Goal: Task Accomplishment & Management: Manage account settings

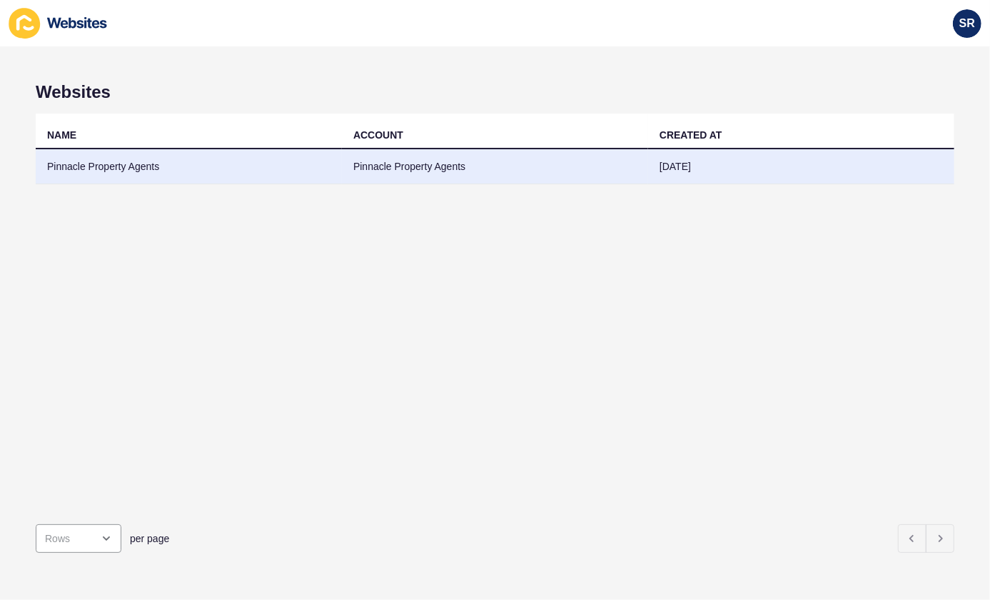
click at [198, 161] on td "Pinnacle Property Agents" at bounding box center [189, 166] width 306 height 35
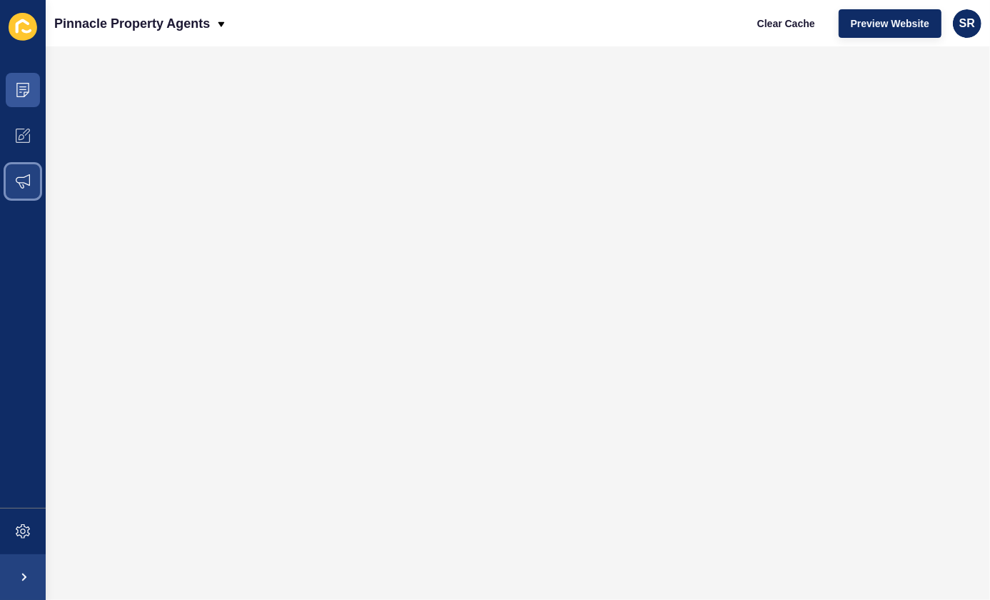
click at [26, 186] on icon at bounding box center [23, 181] width 14 height 14
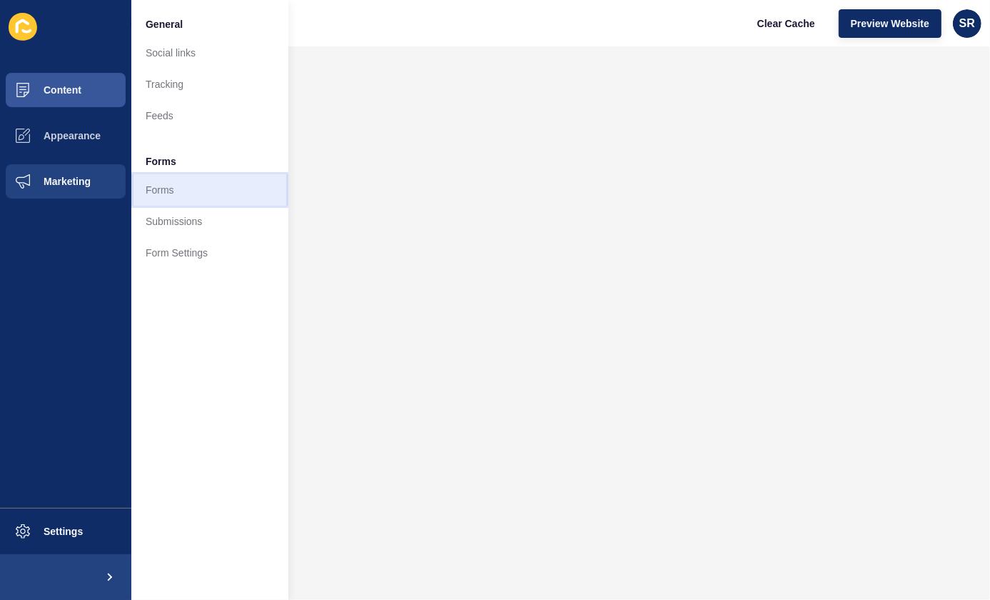
click at [176, 197] on link "Forms" at bounding box center [209, 189] width 157 height 31
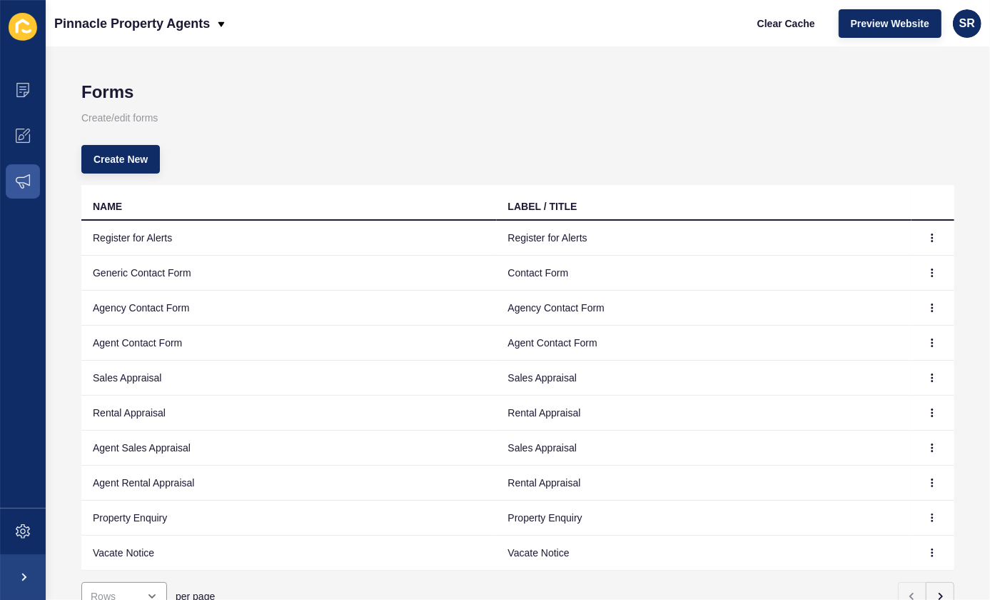
click at [178, 242] on td "Register for Alerts" at bounding box center [288, 238] width 415 height 35
click at [928, 234] on icon "button" at bounding box center [932, 237] width 9 height 9
click at [892, 263] on link "Edit" at bounding box center [883, 266] width 100 height 31
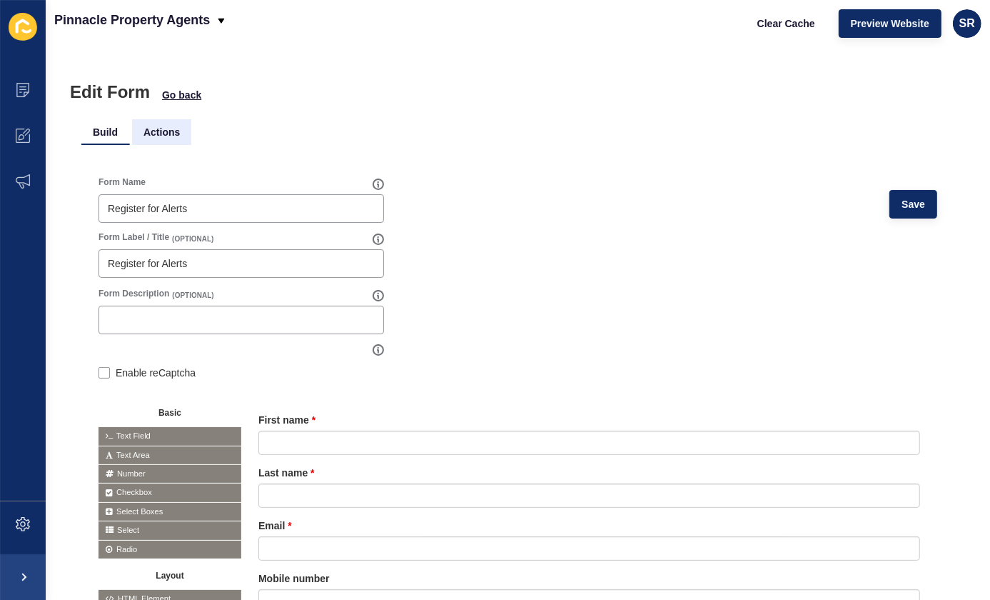
click at [167, 132] on li "Actions" at bounding box center [161, 132] width 59 height 26
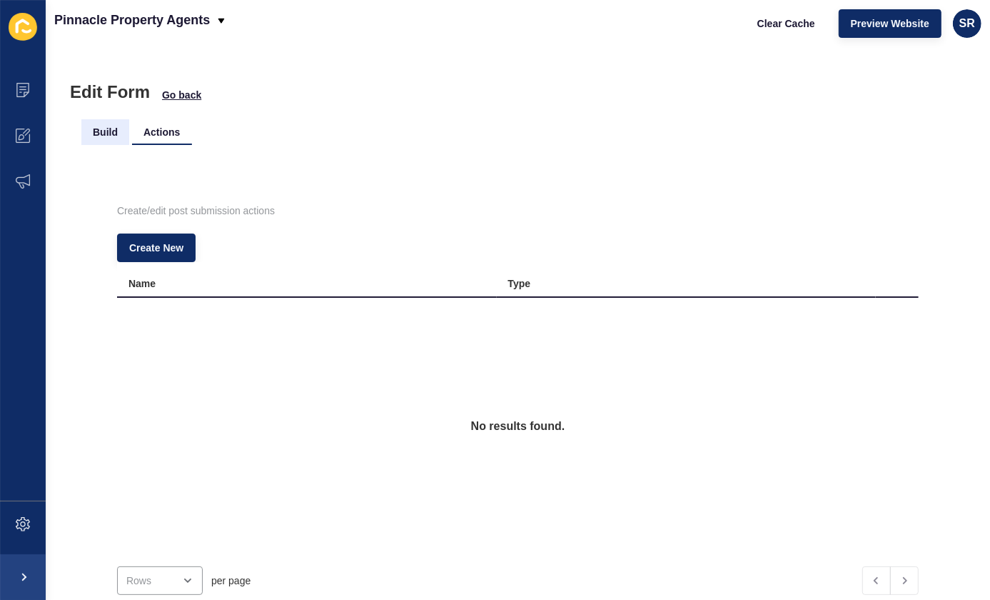
click at [101, 130] on li "Build" at bounding box center [105, 132] width 48 height 26
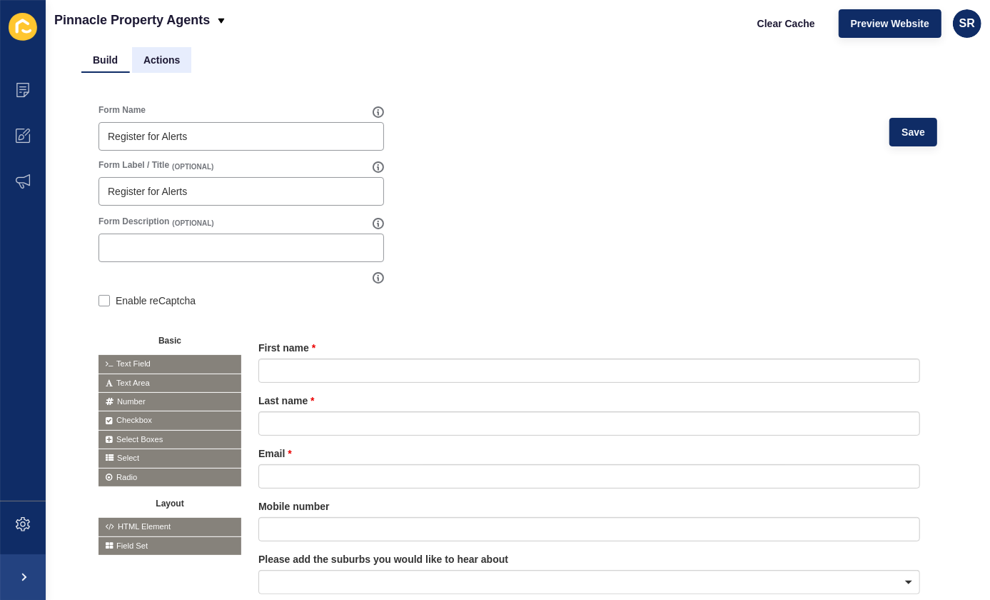
click at [166, 60] on li "Actions" at bounding box center [161, 60] width 59 height 26
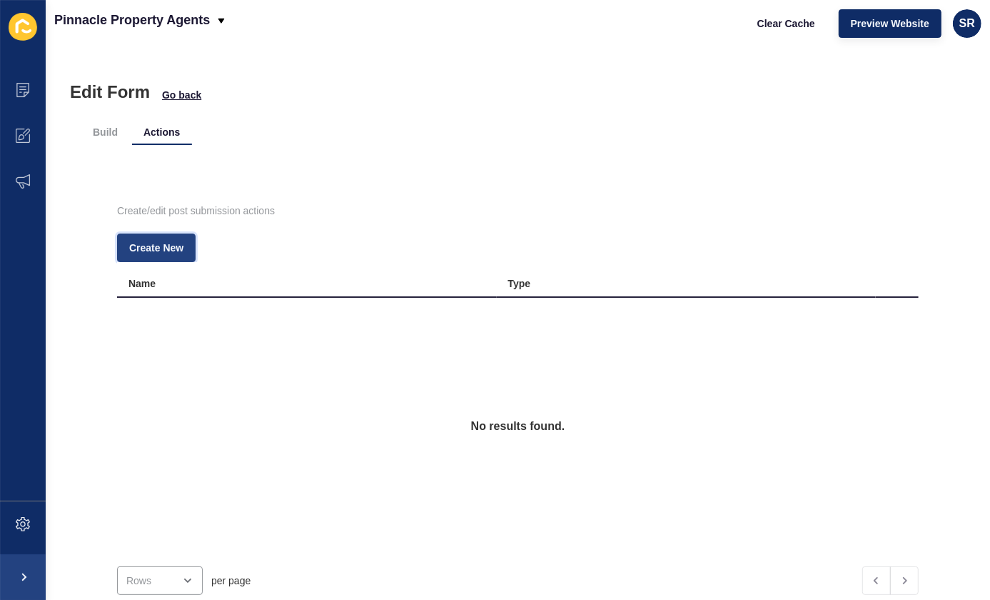
click at [180, 243] on span "Create New" at bounding box center [156, 248] width 54 height 14
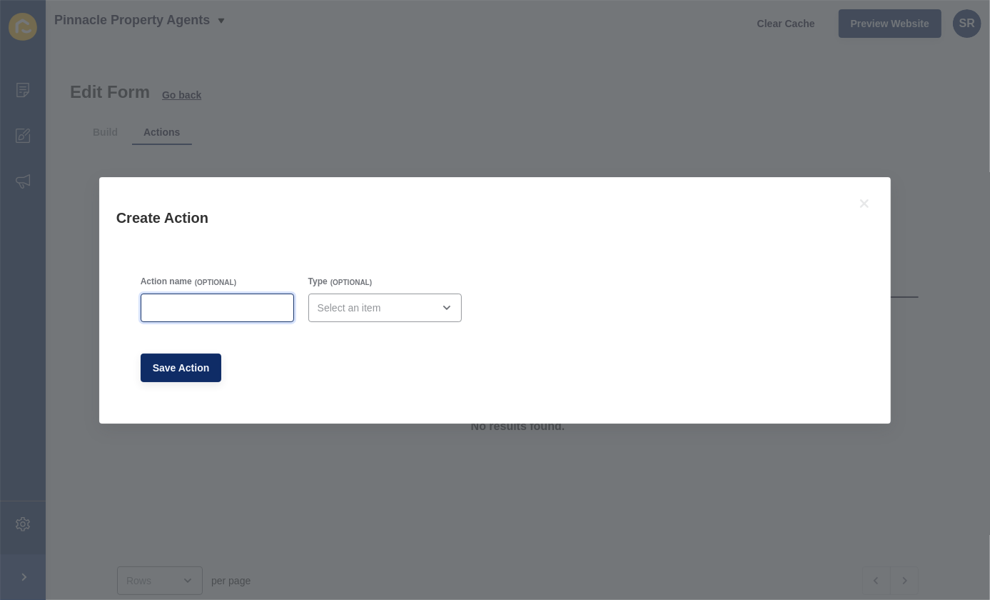
click at [284, 311] on input "Action name" at bounding box center [217, 308] width 135 height 14
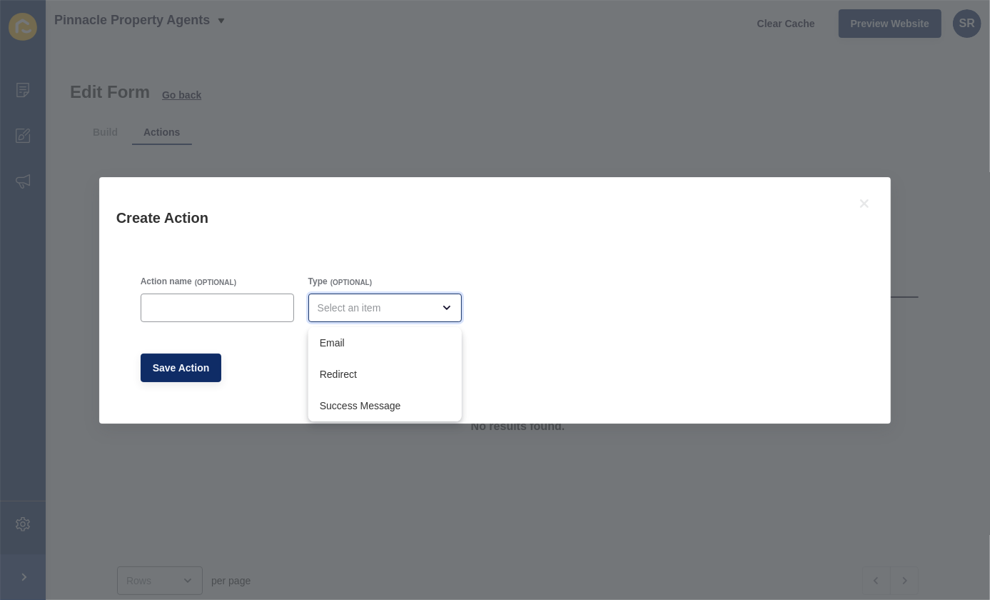
click at [364, 313] on div "close menu" at bounding box center [375, 308] width 115 height 14
click at [359, 342] on span "Email" at bounding box center [385, 343] width 131 height 14
type input "Email"
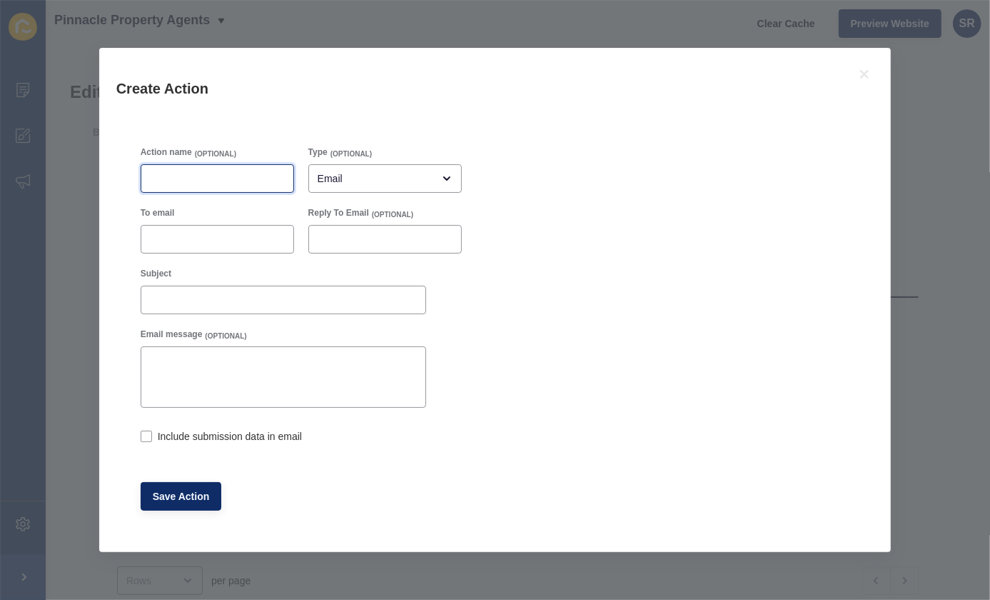
click at [216, 172] on input "Action name" at bounding box center [217, 178] width 135 height 14
type input "Email"
click at [202, 238] on input "To email" at bounding box center [217, 239] width 135 height 14
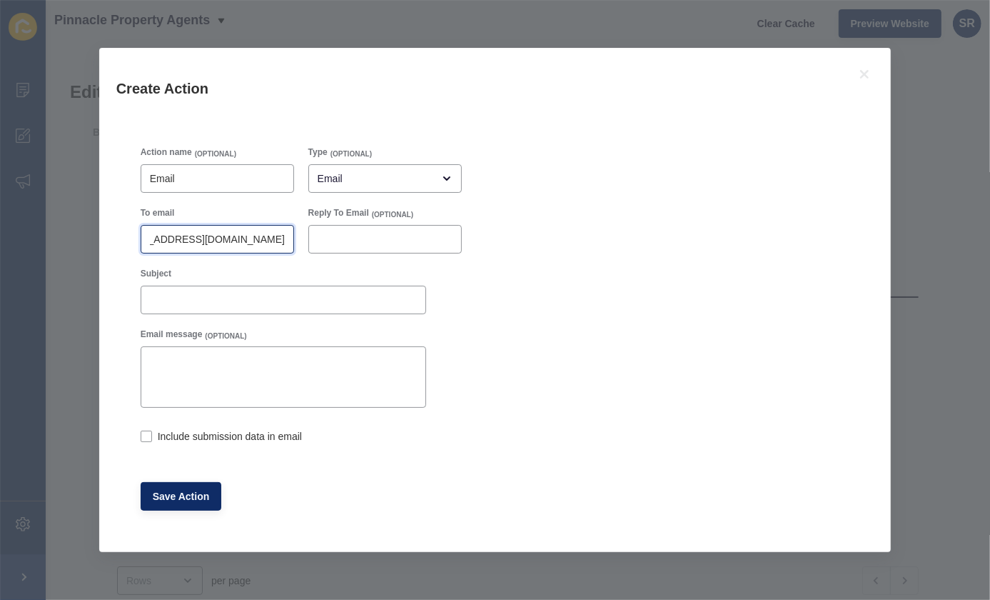
scroll to position [0, 43]
type input "[EMAIL_ADDRESS][DOMAIN_NAME]"
click at [144, 437] on label at bounding box center [146, 435] width 11 height 11
click at [144, 437] on input "Include submission data in email" at bounding box center [145, 437] width 9 height 9
checkbox input "true"
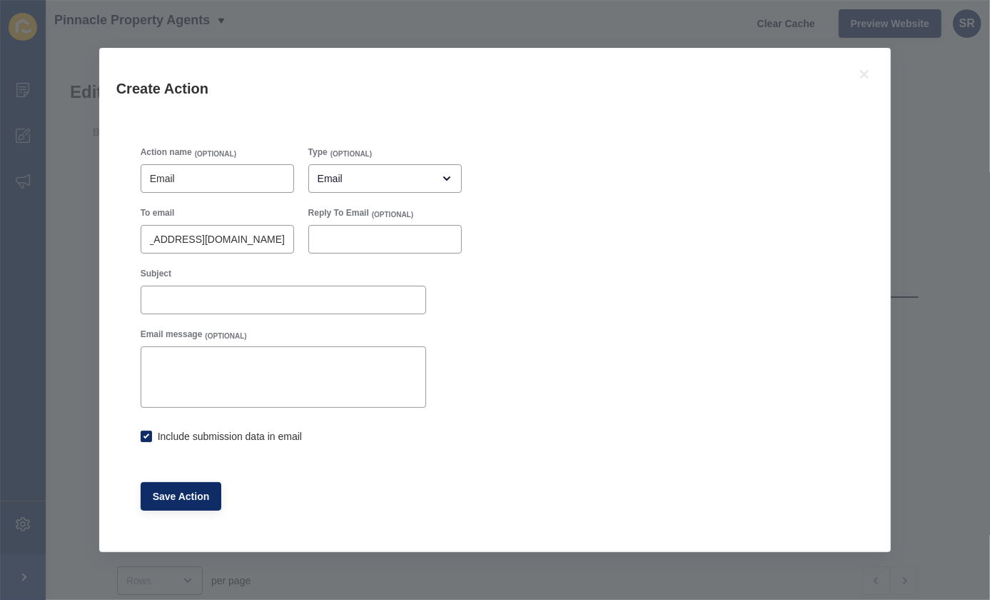
scroll to position [0, 0]
click at [178, 497] on span "Save Action" at bounding box center [181, 496] width 57 height 14
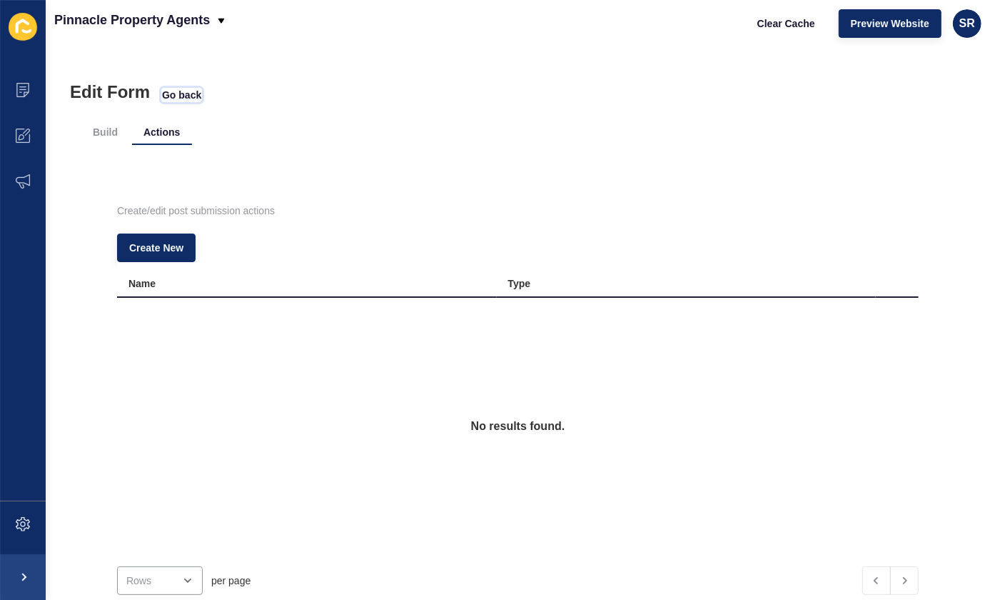
click at [182, 96] on span "Go back" at bounding box center [181, 95] width 39 height 14
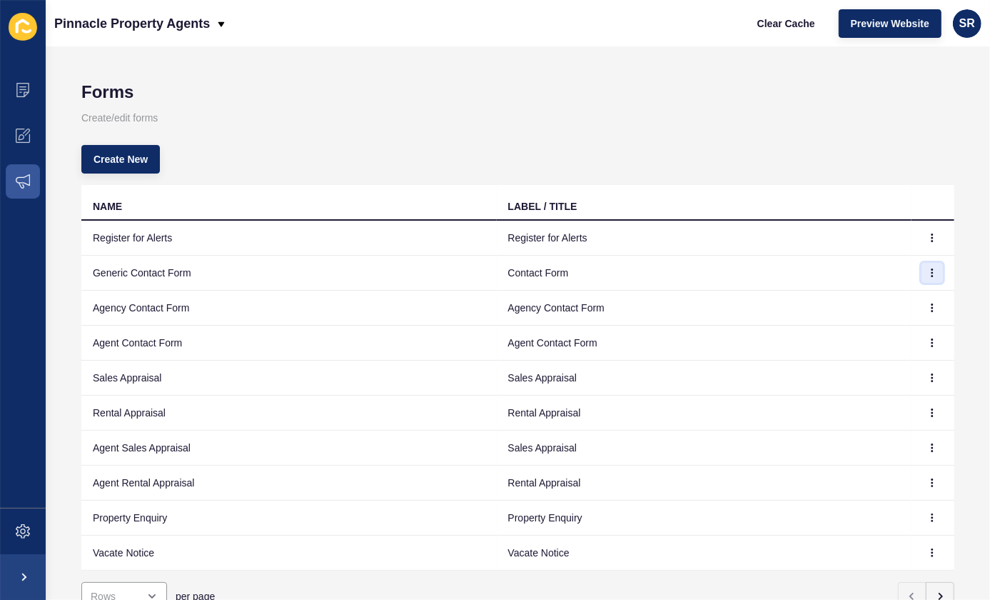
click at [928, 275] on icon "button" at bounding box center [932, 272] width 9 height 9
click at [892, 293] on link "Edit" at bounding box center [883, 301] width 100 height 31
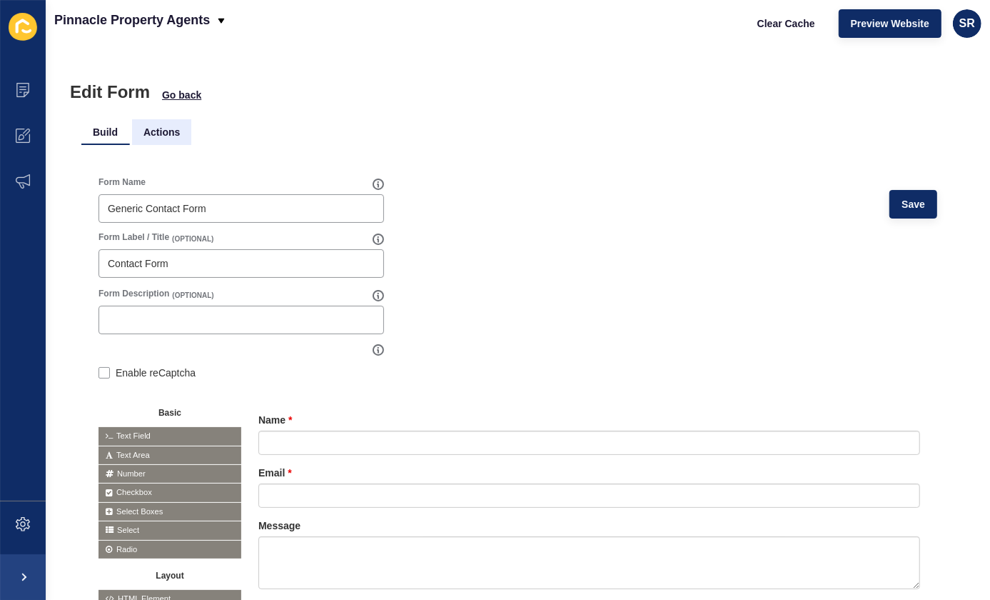
click at [167, 134] on li "Actions" at bounding box center [161, 132] width 59 height 26
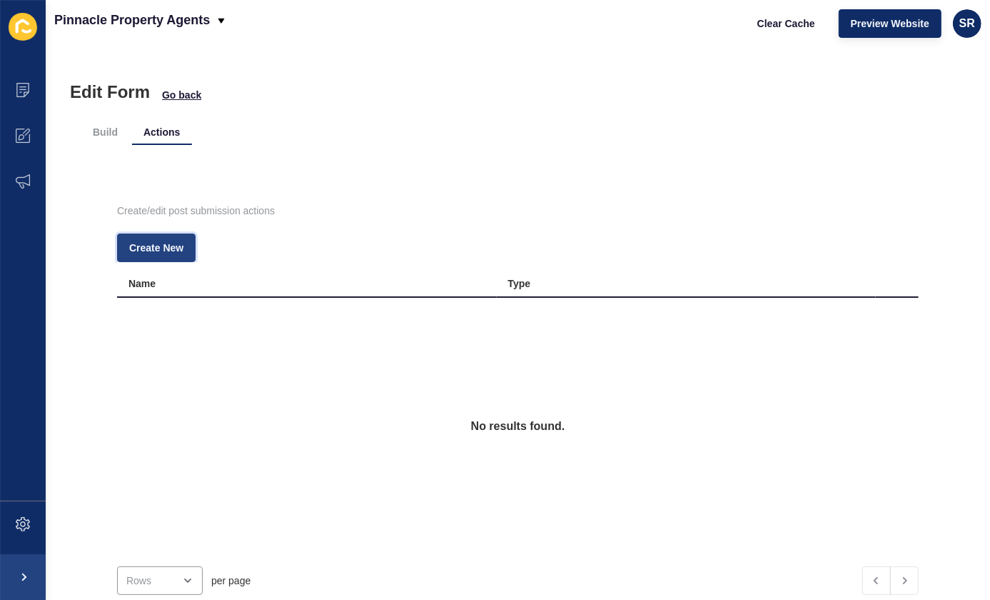
click at [164, 239] on button "Create New" at bounding box center [156, 247] width 79 height 29
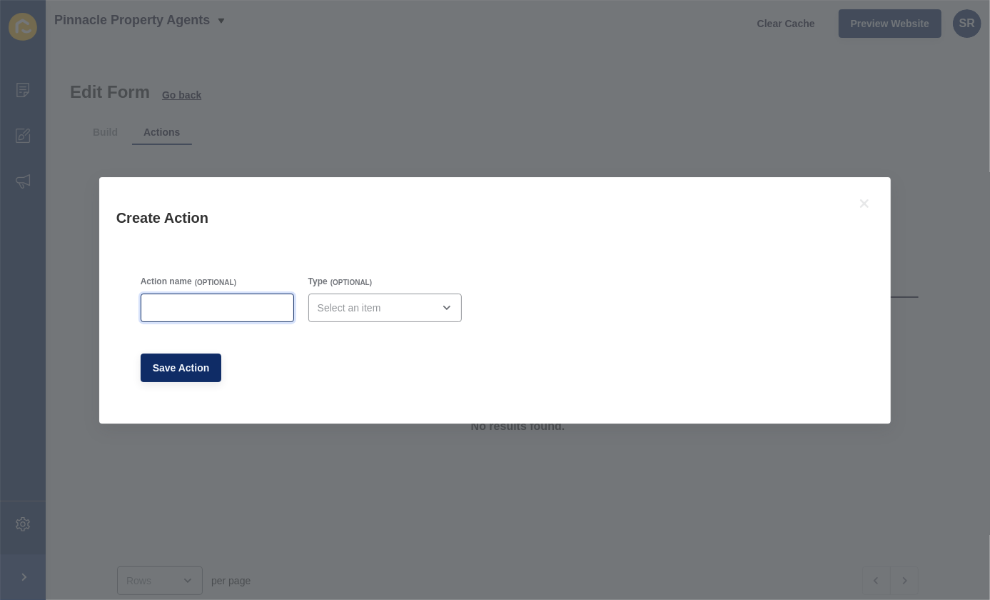
click at [193, 312] on input "Action name" at bounding box center [217, 308] width 135 height 14
type input "Email"
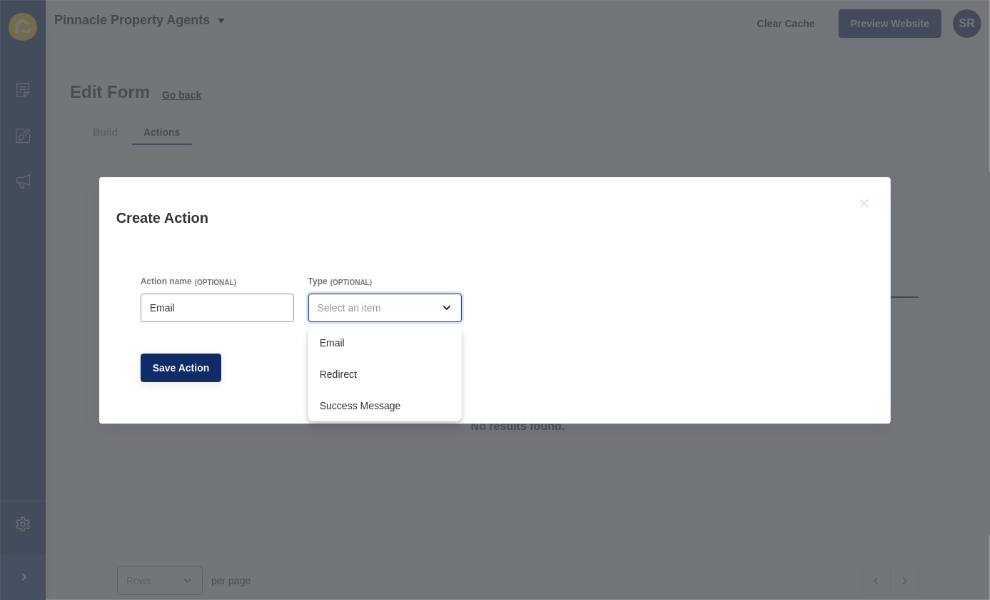
click at [338, 311] on div "close menu" at bounding box center [375, 308] width 115 height 14
click at [348, 350] on div "Email" at bounding box center [384, 342] width 153 height 31
type input "Email"
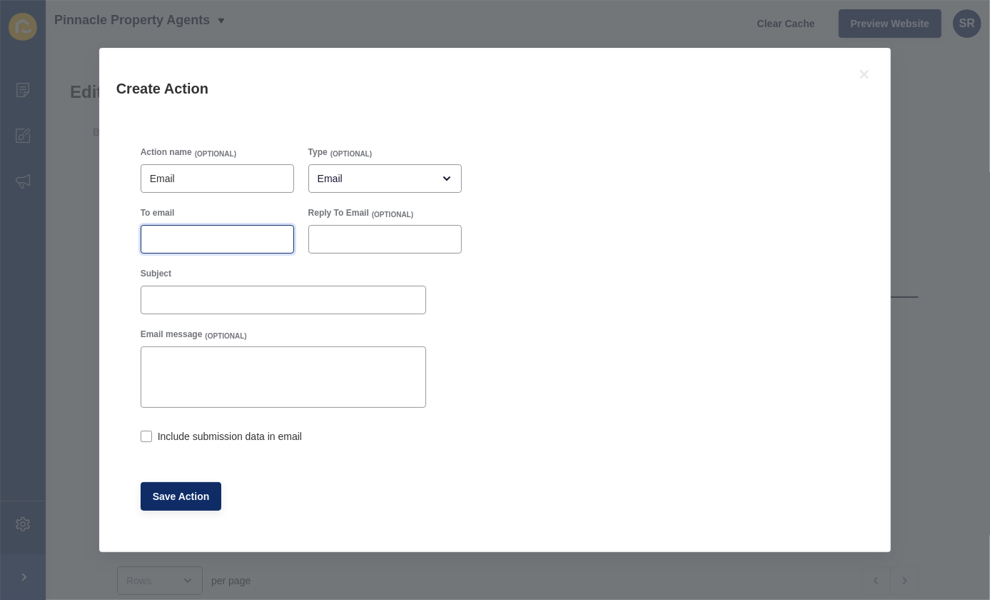
click at [241, 243] on input "To email" at bounding box center [217, 239] width 135 height 14
paste input "s"
drag, startPoint x: 284, startPoint y: 238, endPoint x: 107, endPoint y: 246, distance: 177.2
click at [107, 246] on div "Action name (OPTIONAL) Email Type (OPTIONAL) Email To email [EMAIL_ADDRESS][DOM…" at bounding box center [495, 337] width 792 height 430
type input "[EMAIL_ADDRESS][DOMAIN_NAME]"
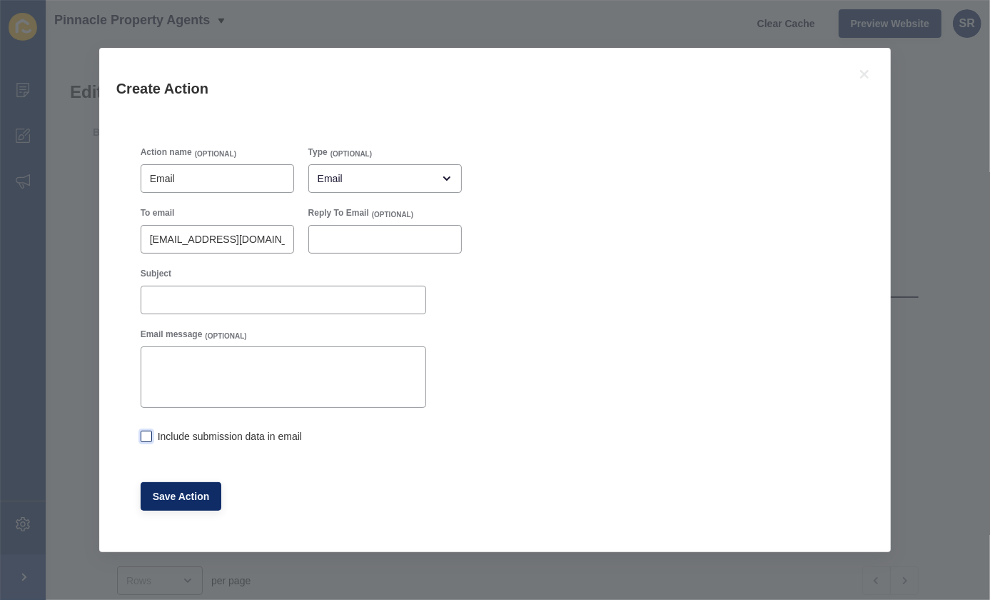
click at [143, 435] on label at bounding box center [146, 435] width 11 height 11
click at [143, 435] on input "Include submission data in email" at bounding box center [145, 437] width 9 height 9
checkbox input "true"
click at [182, 494] on span "Save Action" at bounding box center [181, 496] width 57 height 14
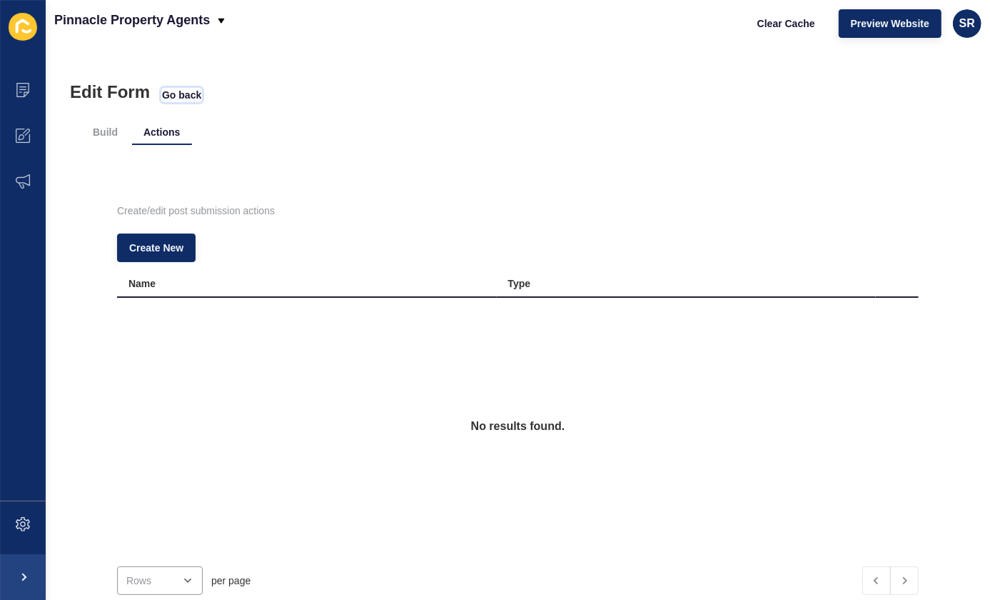
click at [193, 96] on span "Go back" at bounding box center [181, 95] width 39 height 14
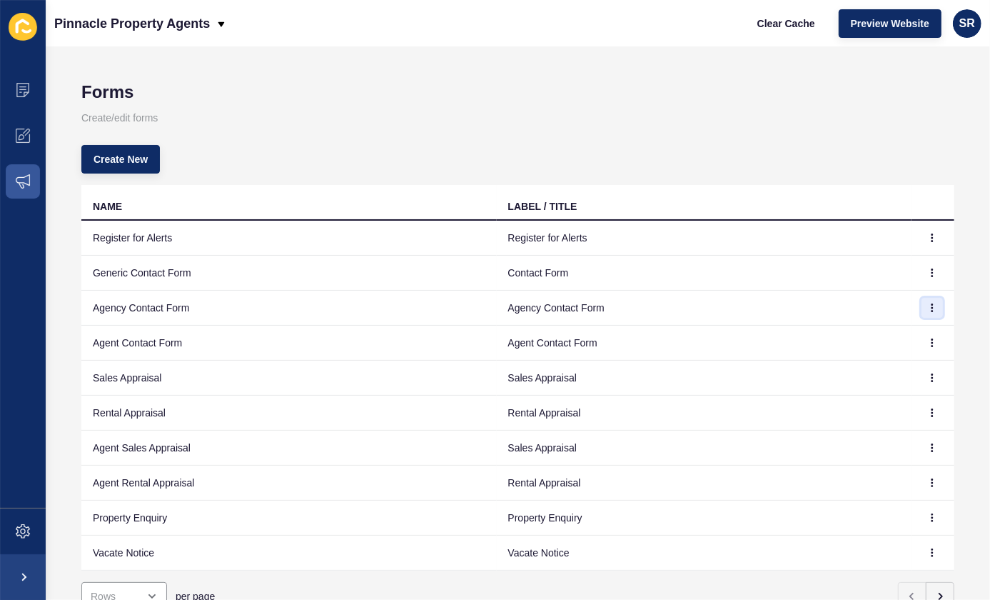
click at [928, 309] on icon "button" at bounding box center [932, 307] width 9 height 9
click at [875, 333] on link "Edit" at bounding box center [883, 335] width 100 height 31
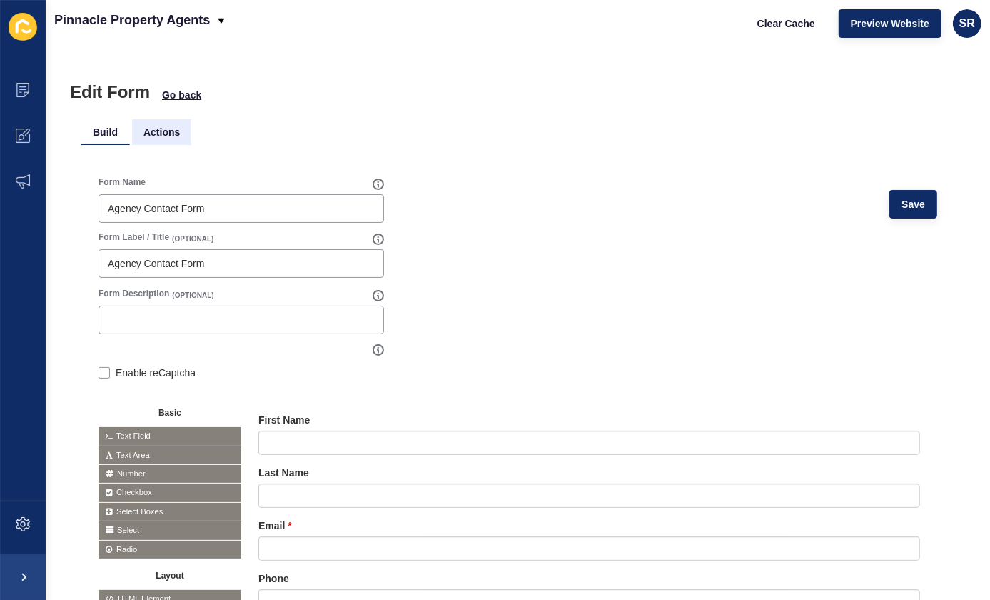
click at [170, 129] on li "Actions" at bounding box center [161, 132] width 59 height 26
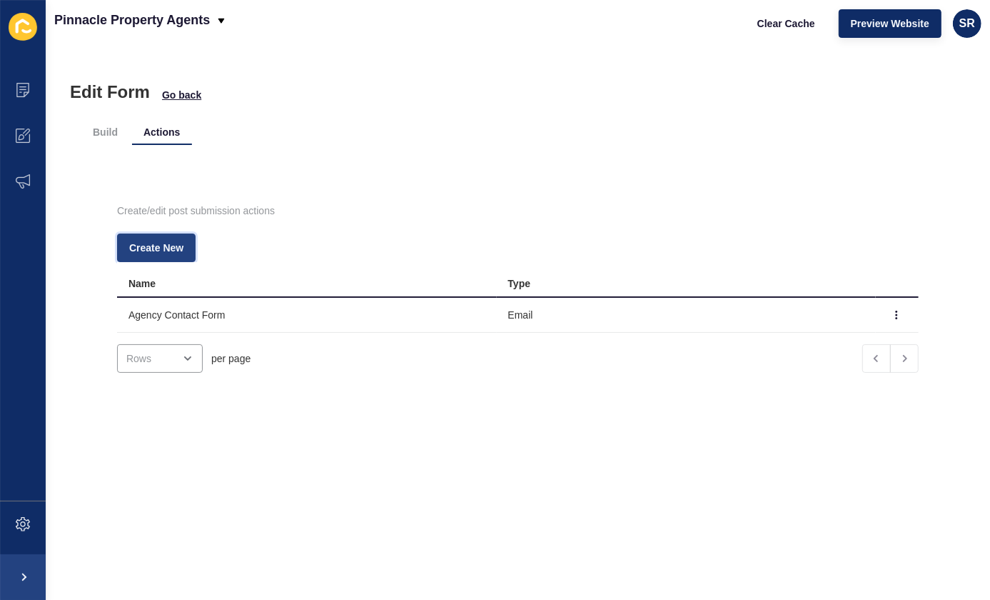
click at [173, 245] on span "Create New" at bounding box center [156, 248] width 54 height 14
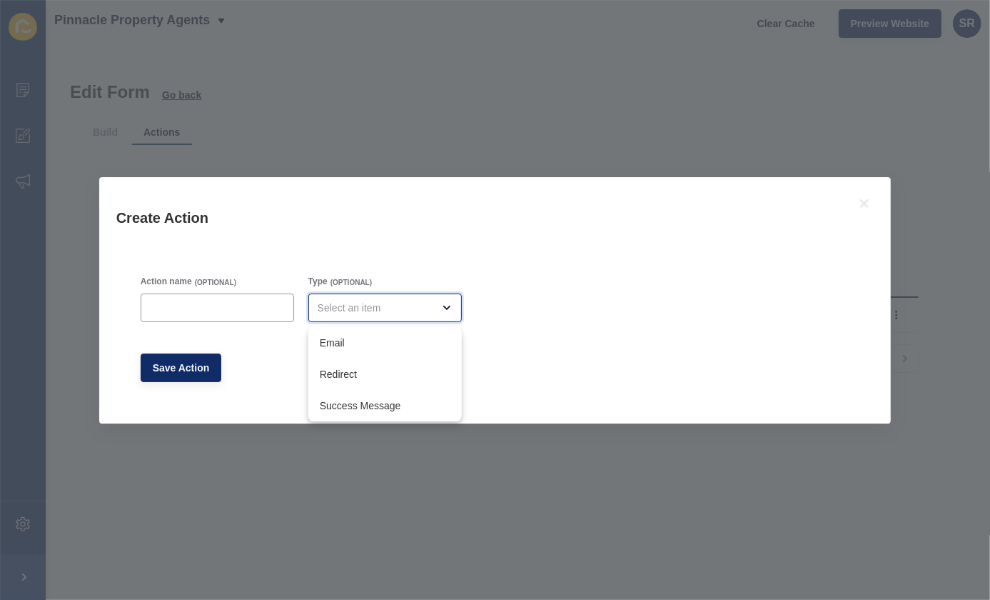
click at [375, 311] on div "close menu" at bounding box center [375, 308] width 115 height 14
click at [368, 350] on div "Email" at bounding box center [384, 342] width 153 height 31
type input "Email"
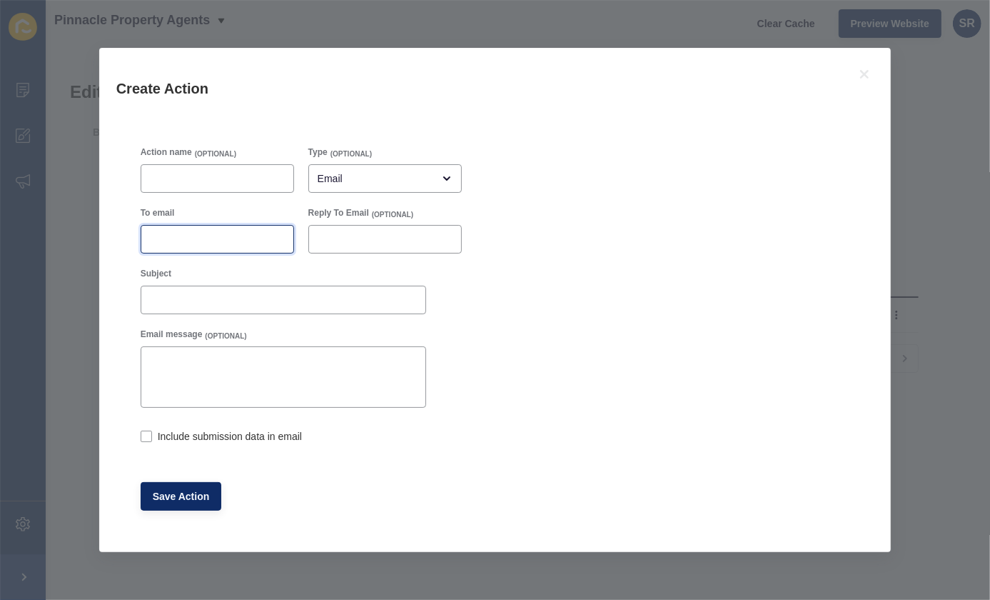
click at [214, 243] on input "To email" at bounding box center [217, 239] width 135 height 14
paste input "[EMAIL_ADDRESS][DOMAIN_NAME]"
type input "[EMAIL_ADDRESS][DOMAIN_NAME]"
click at [143, 436] on label at bounding box center [146, 435] width 11 height 11
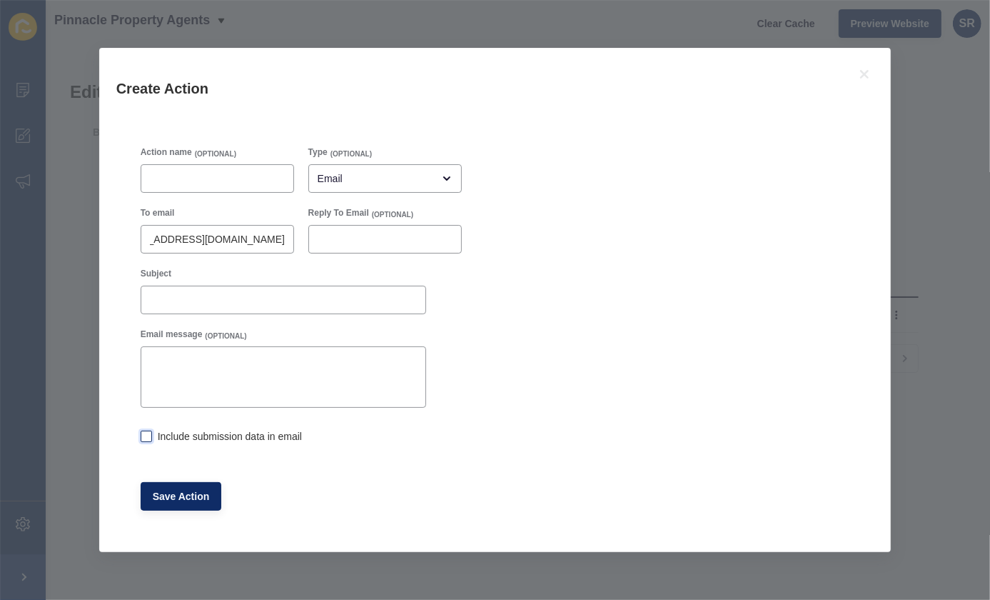
click at [143, 436] on input "Include submission data in email" at bounding box center [145, 437] width 9 height 9
checkbox input "true"
click at [175, 500] on span "Save Action" at bounding box center [181, 496] width 57 height 14
click at [189, 504] on button "Save Action" at bounding box center [181, 496] width 81 height 29
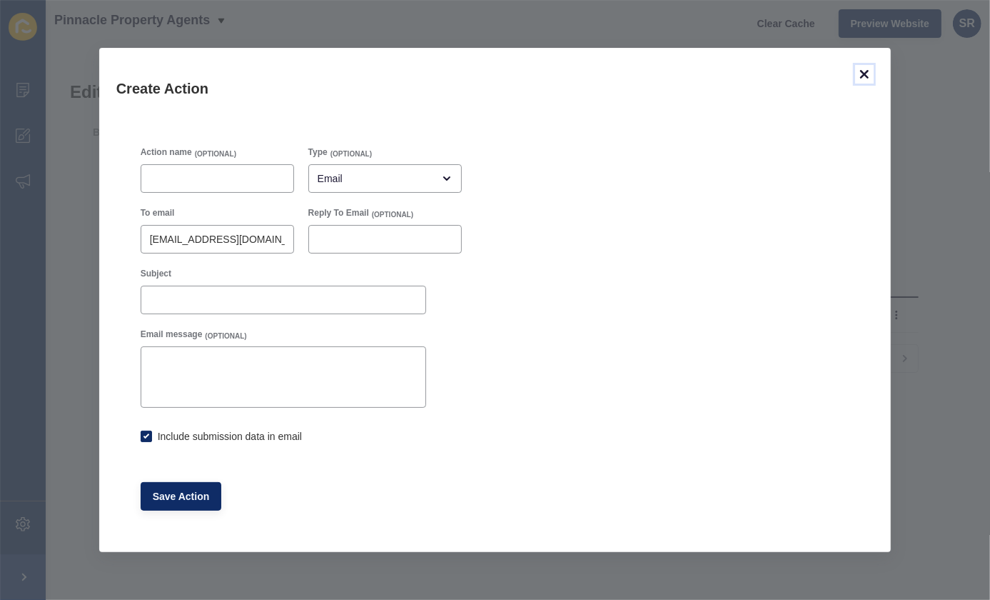
click at [865, 74] on icon at bounding box center [864, 74] width 9 height 9
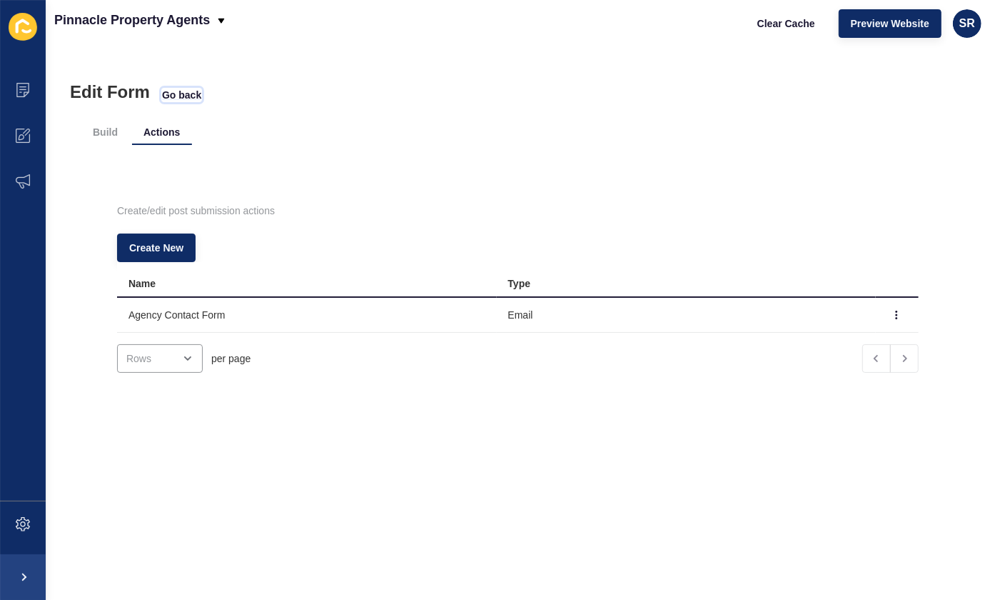
click at [169, 95] on span "Go back" at bounding box center [181, 95] width 39 height 14
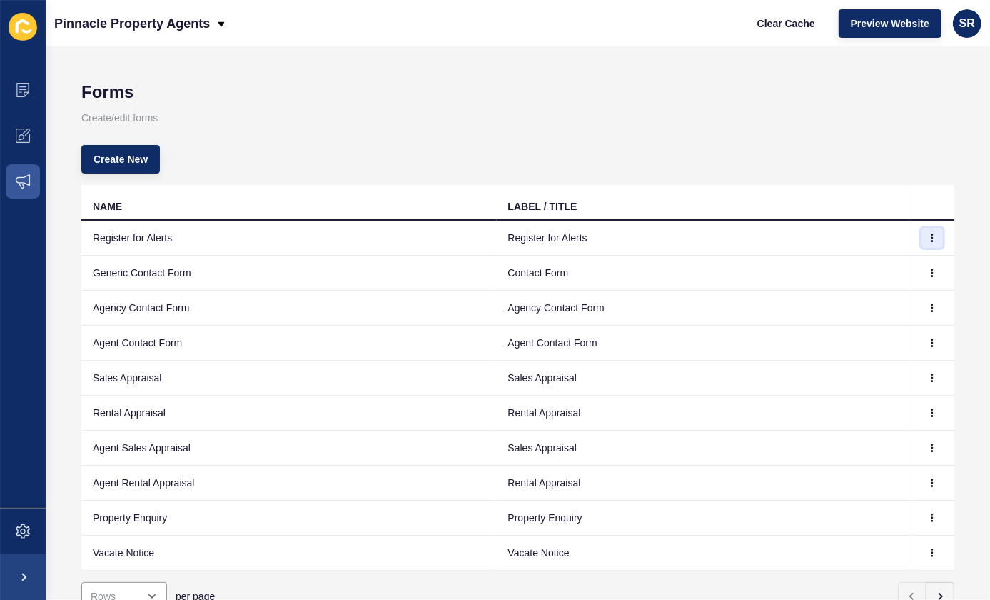
click at [922, 237] on button "button" at bounding box center [932, 238] width 21 height 20
click at [864, 257] on link "Edit" at bounding box center [883, 266] width 100 height 31
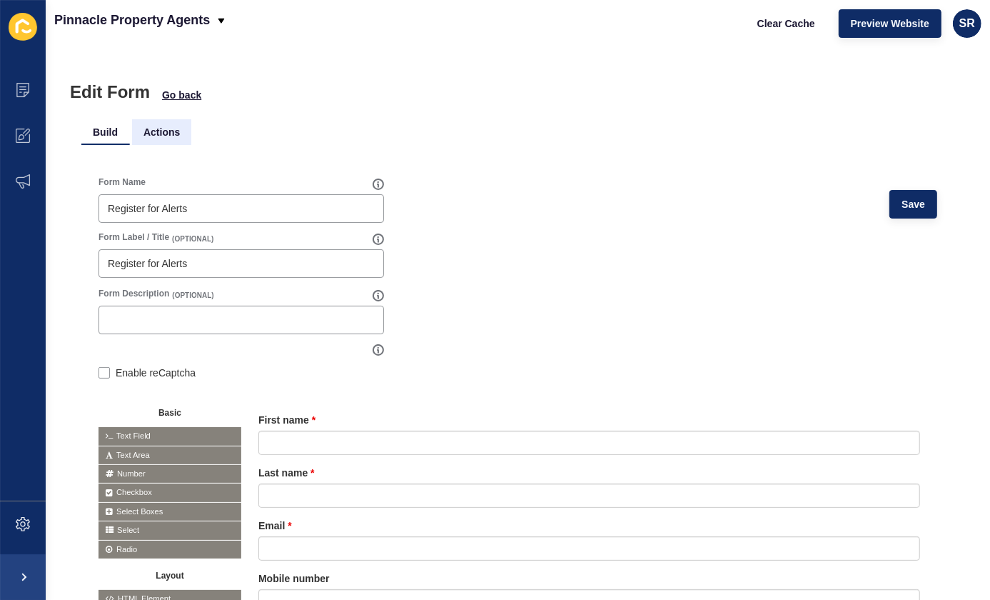
click at [168, 128] on li "Actions" at bounding box center [161, 132] width 59 height 26
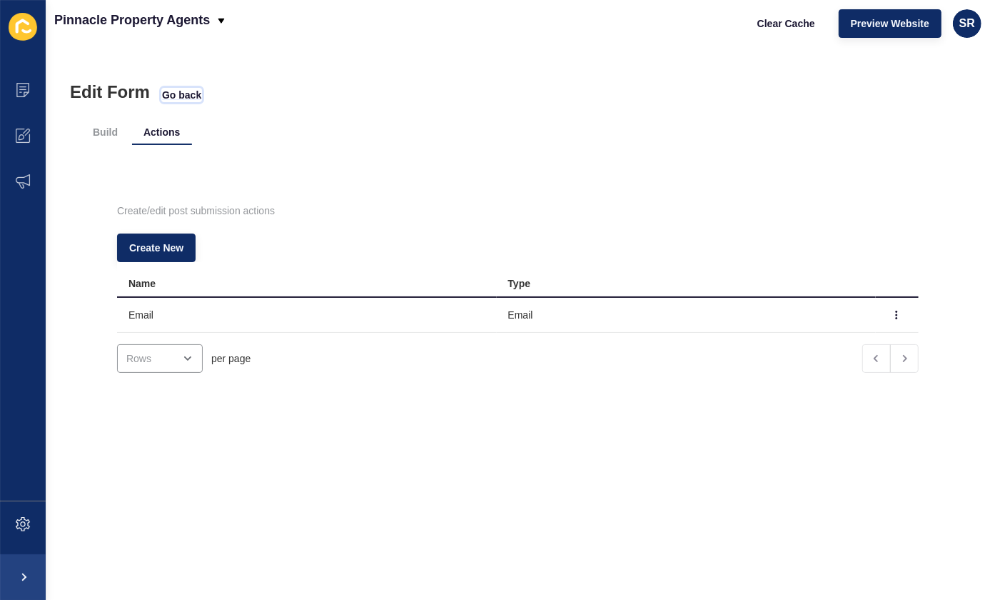
click at [194, 99] on span "Go back" at bounding box center [181, 95] width 39 height 14
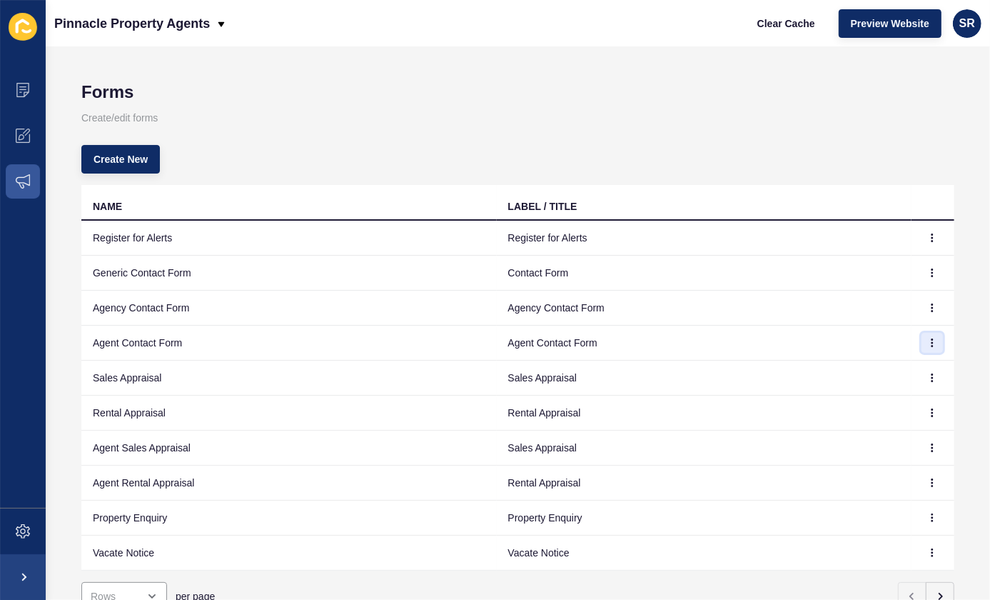
click at [928, 343] on icon "button" at bounding box center [932, 342] width 9 height 9
click at [883, 366] on link "Edit" at bounding box center [883, 370] width 100 height 31
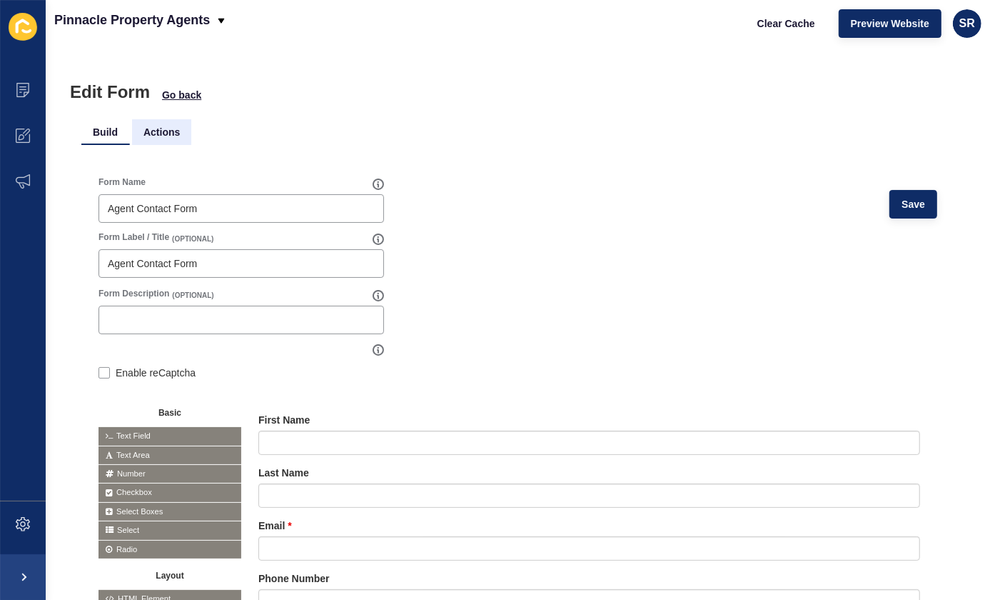
click at [160, 133] on li "Actions" at bounding box center [161, 132] width 59 height 26
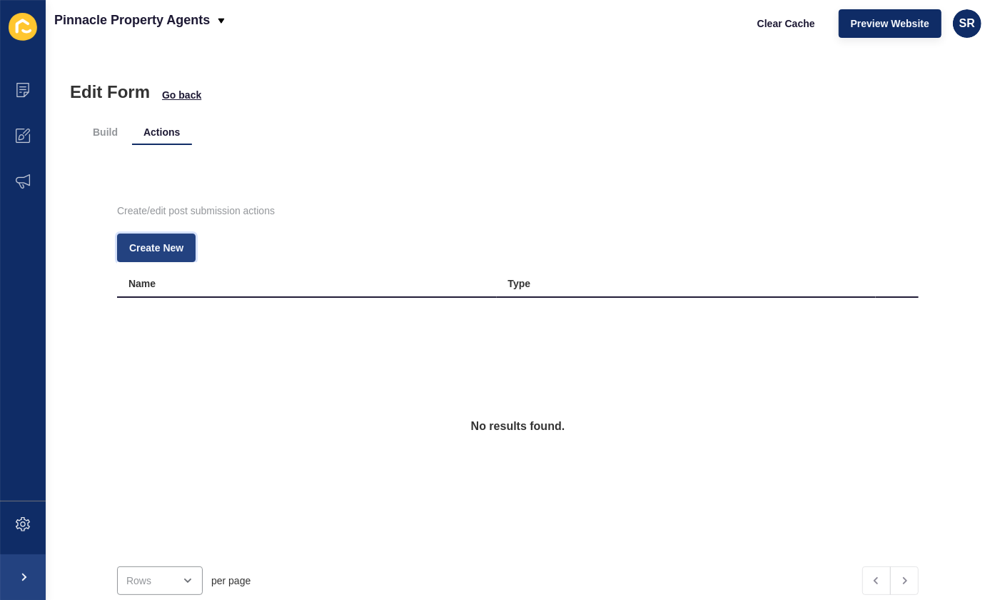
click at [153, 253] on span "Create New" at bounding box center [156, 248] width 54 height 14
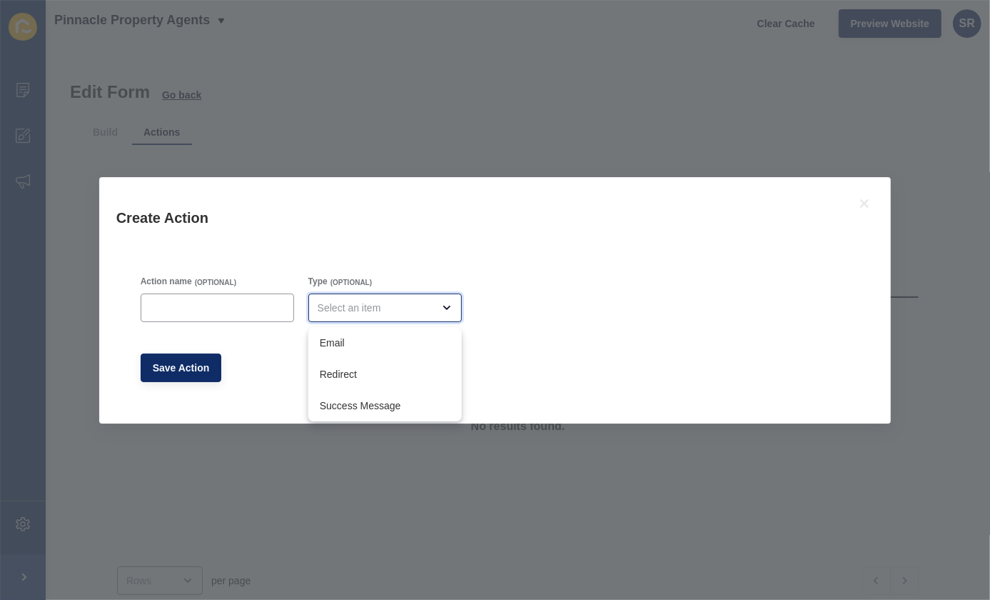
click at [369, 301] on div "close menu" at bounding box center [375, 308] width 115 height 14
click at [370, 348] on span "Email" at bounding box center [385, 343] width 131 height 14
type input "Email"
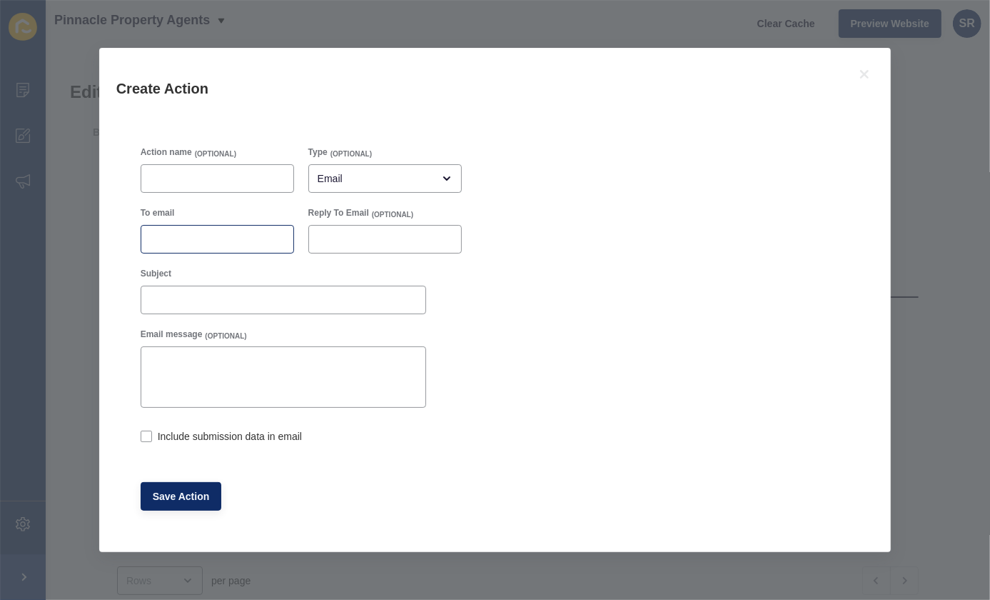
click at [251, 251] on div at bounding box center [217, 239] width 153 height 29
paste input "[EMAIL_ADDRESS][DOMAIN_NAME]"
type input "[EMAIL_ADDRESS][DOMAIN_NAME]"
drag, startPoint x: 147, startPoint y: 436, endPoint x: 166, endPoint y: 457, distance: 28.3
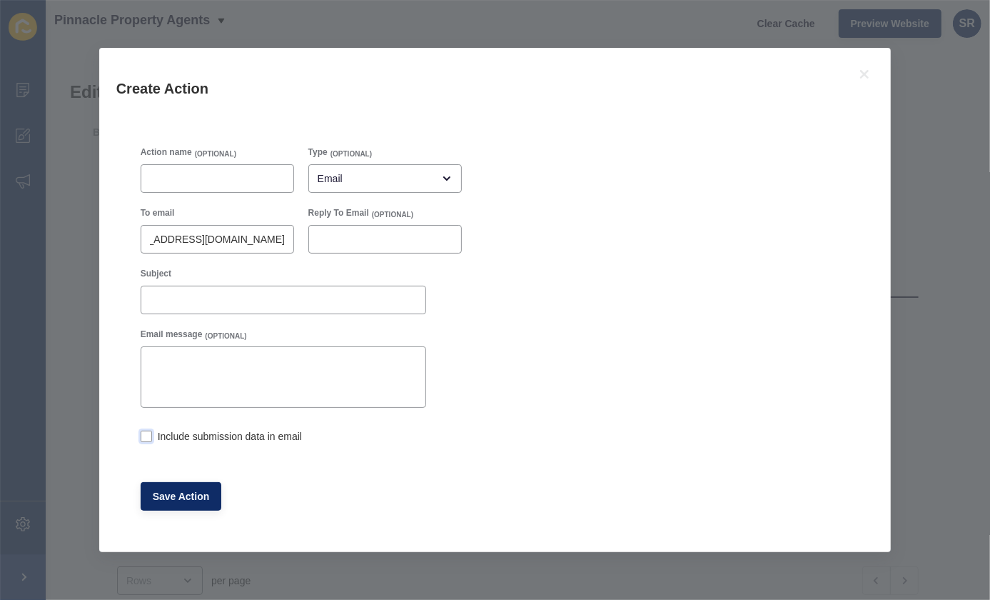
click at [147, 438] on label at bounding box center [146, 435] width 11 height 11
click at [147, 438] on input "Include submission data in email" at bounding box center [145, 437] width 9 height 9
checkbox input "true"
click at [189, 494] on span "Save Action" at bounding box center [181, 496] width 57 height 14
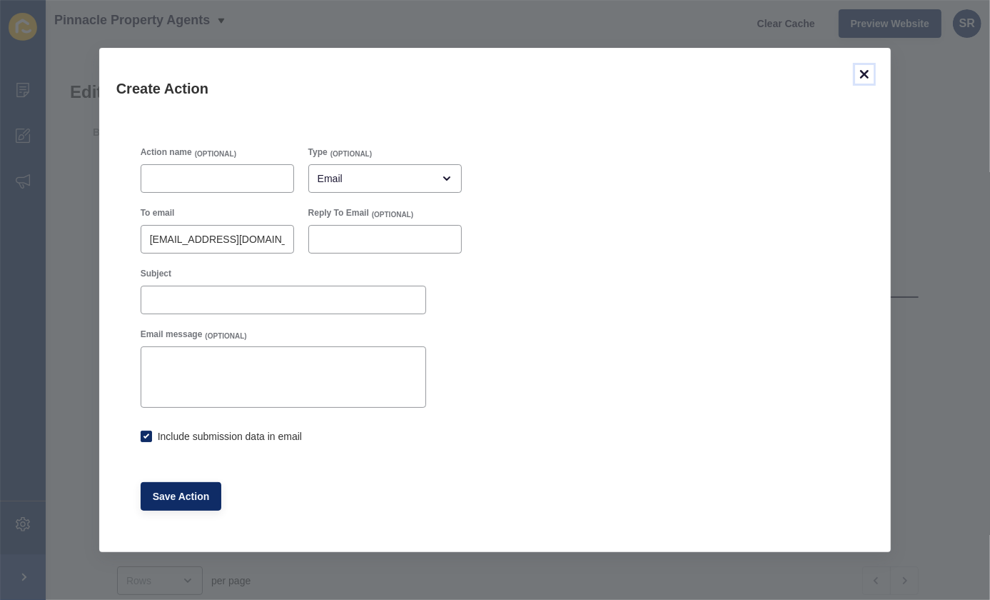
click at [863, 72] on icon at bounding box center [864, 74] width 9 height 9
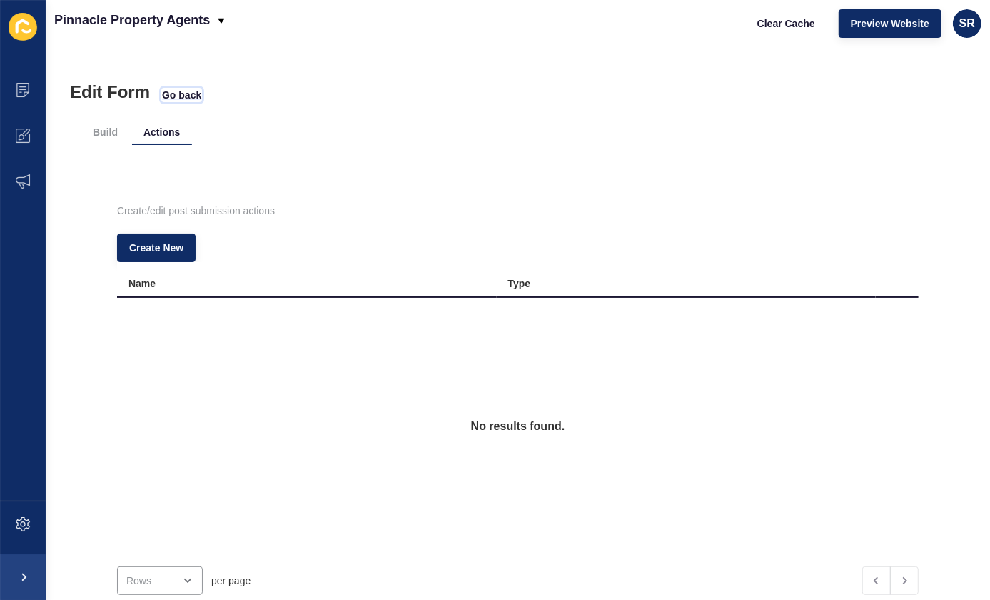
click at [188, 94] on span "Go back" at bounding box center [181, 95] width 39 height 14
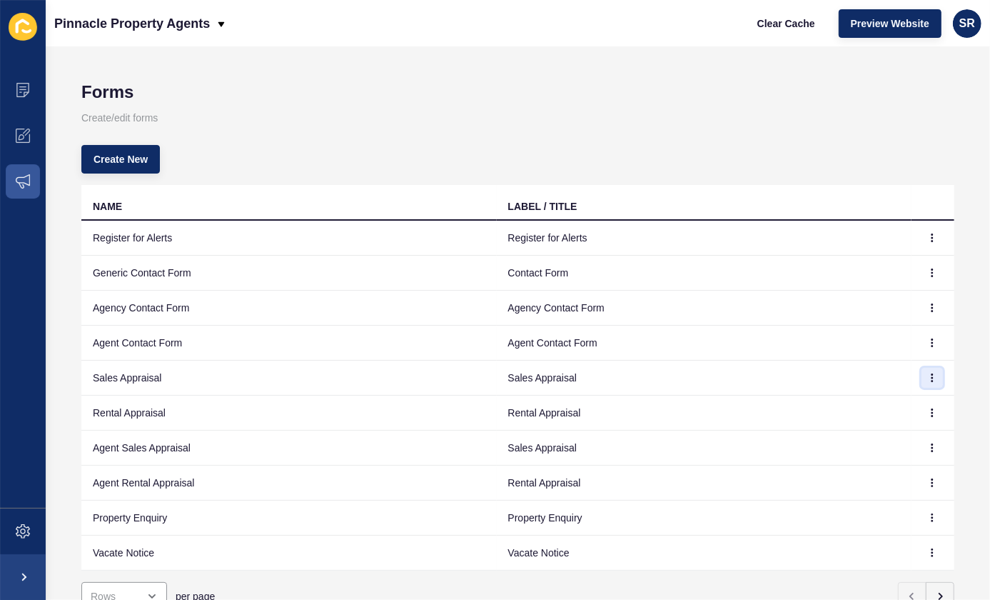
click at [924, 383] on button "button" at bounding box center [932, 378] width 21 height 20
click at [873, 400] on link "Edit" at bounding box center [883, 405] width 100 height 31
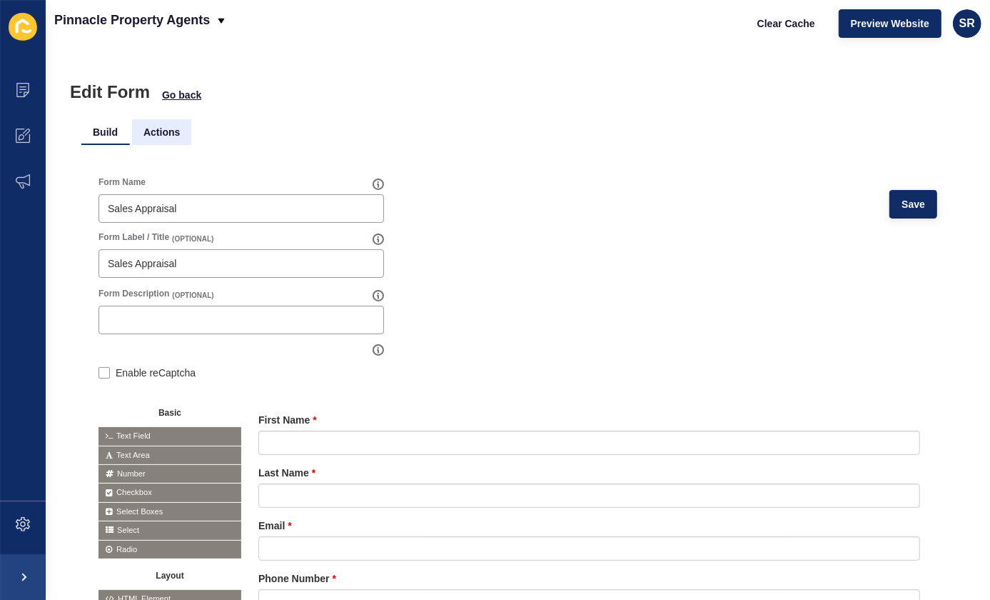
click at [163, 135] on li "Actions" at bounding box center [161, 132] width 59 height 26
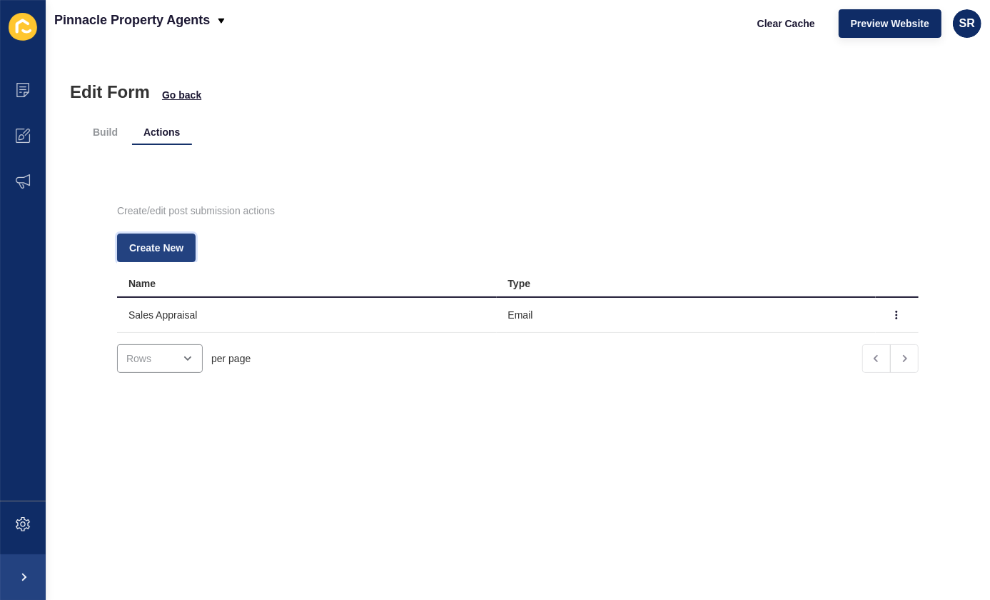
click at [167, 251] on span "Create New" at bounding box center [156, 248] width 54 height 14
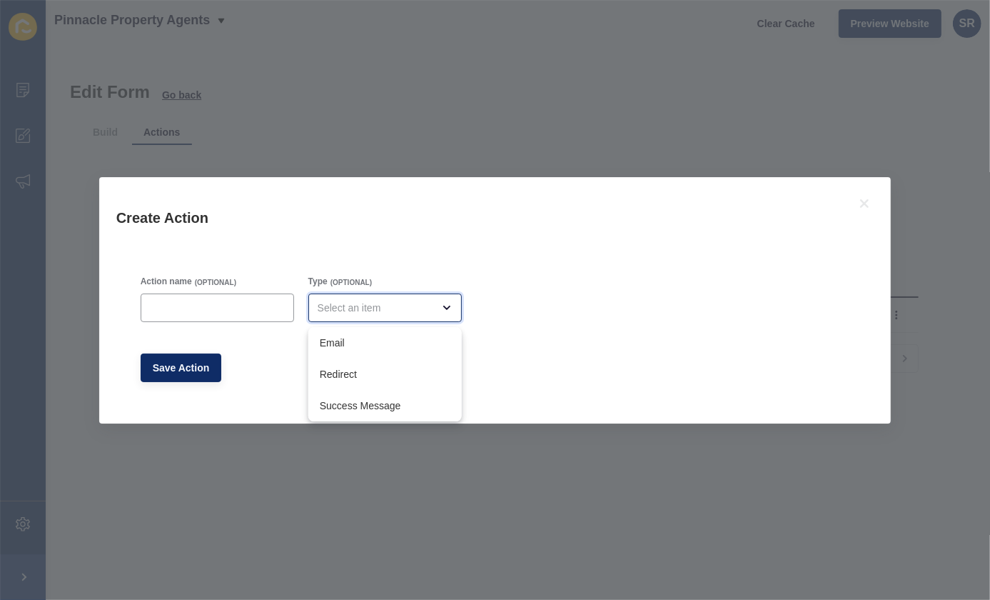
click at [353, 318] on div "close menu" at bounding box center [384, 307] width 153 height 29
click at [354, 348] on span "Email" at bounding box center [385, 343] width 131 height 14
type input "Email"
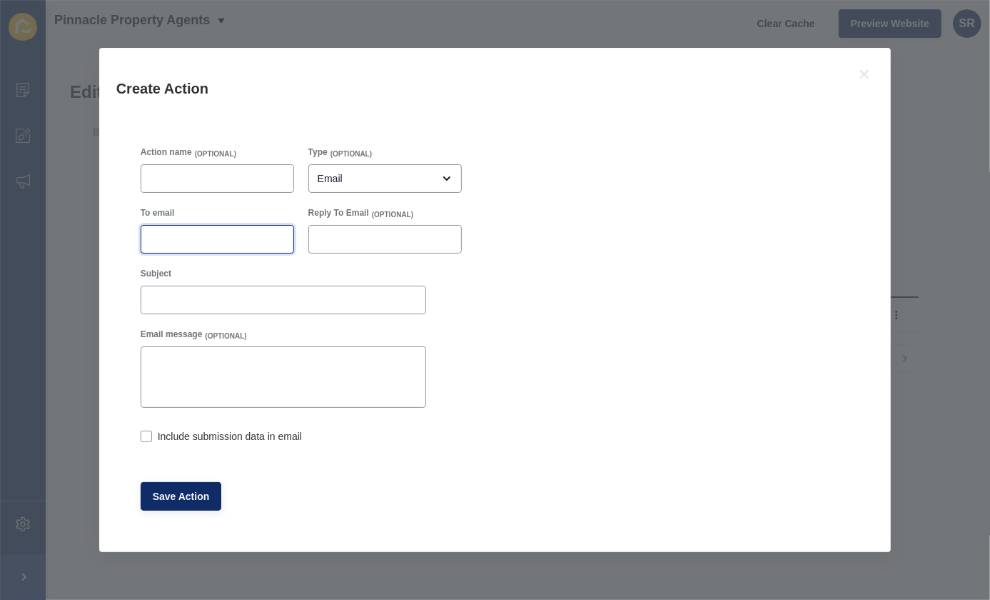
click at [234, 241] on input "To email" at bounding box center [217, 239] width 135 height 14
paste input "[EMAIL_ADDRESS][DOMAIN_NAME]"
type input "[EMAIL_ADDRESS][DOMAIN_NAME]"
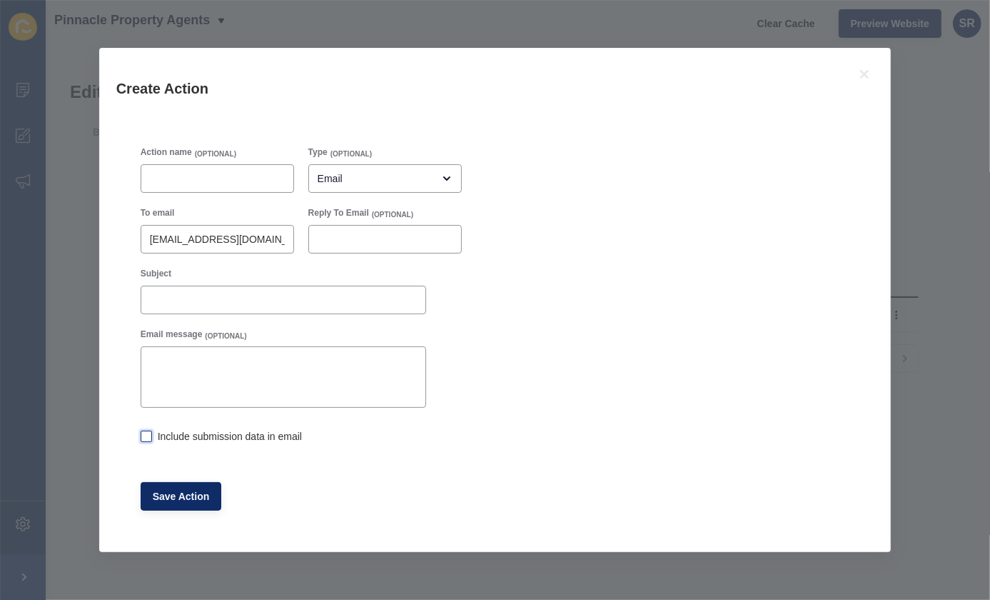
click at [143, 435] on label at bounding box center [146, 435] width 11 height 11
click at [143, 435] on input "Include submission data in email" at bounding box center [145, 437] width 9 height 9
checkbox input "true"
click at [188, 485] on button "Save Action" at bounding box center [181, 496] width 81 height 29
click at [186, 501] on span "Save Action" at bounding box center [181, 496] width 57 height 14
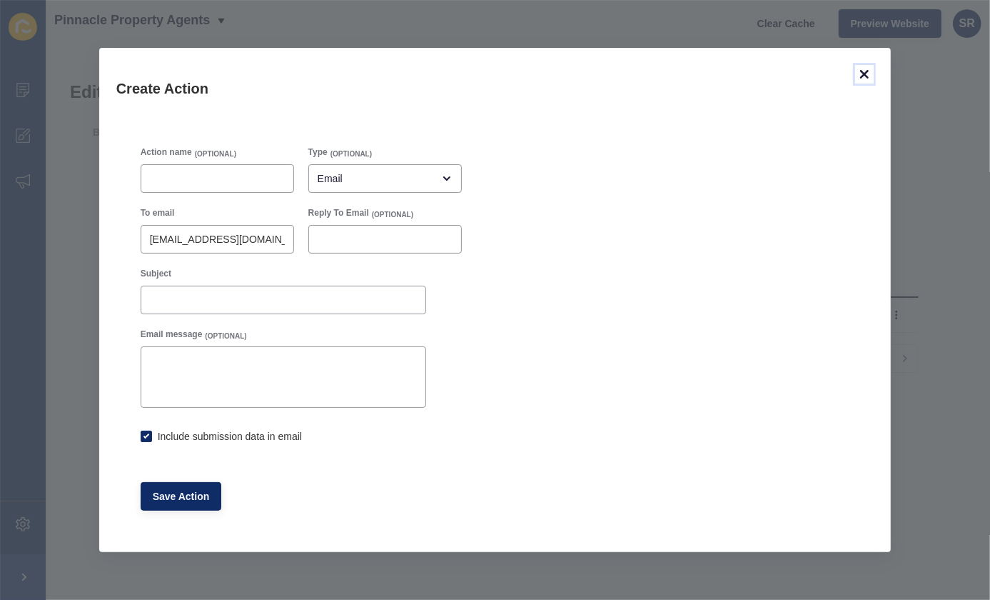
click at [867, 75] on icon at bounding box center [864, 74] width 17 height 17
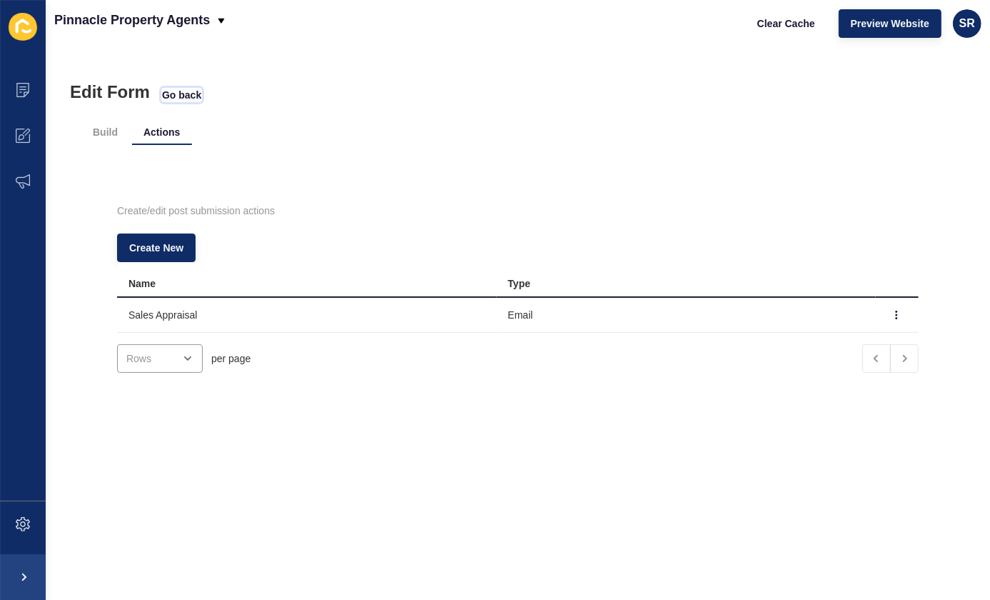
click at [187, 94] on span "Go back" at bounding box center [181, 95] width 39 height 14
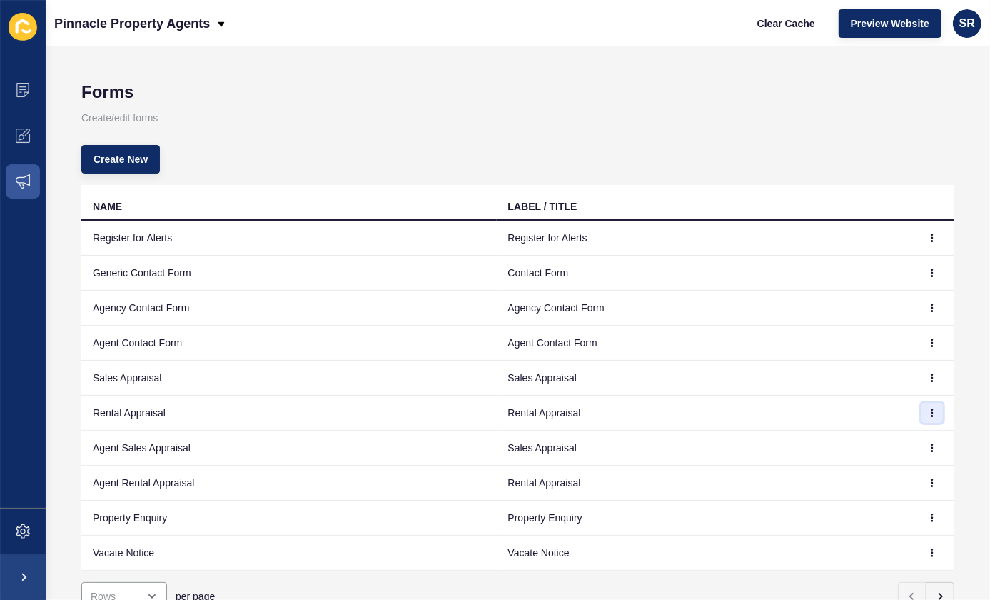
click at [928, 413] on icon "button" at bounding box center [932, 412] width 9 height 9
click at [880, 438] on link "Edit" at bounding box center [883, 440] width 100 height 31
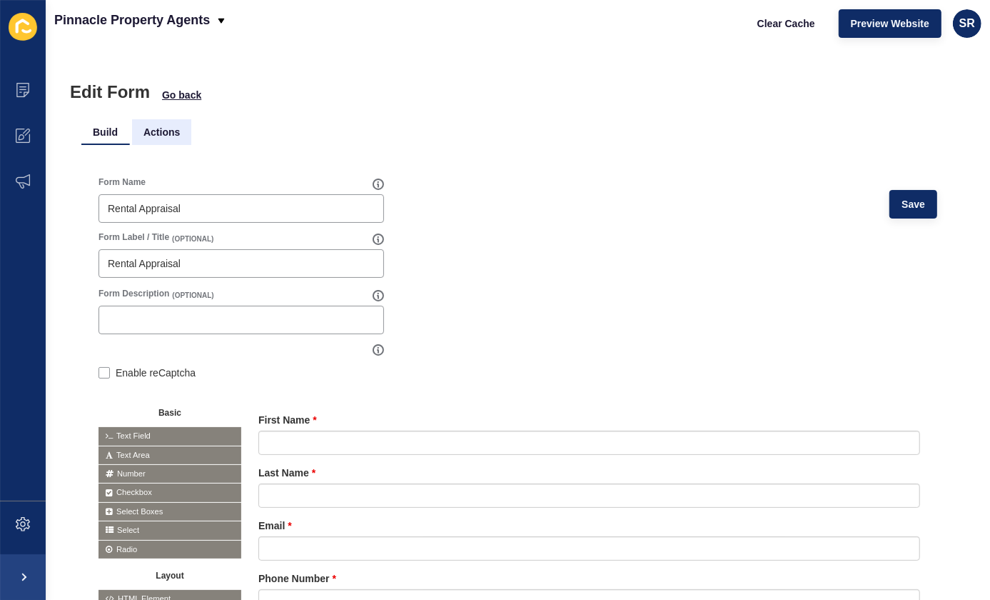
click at [167, 129] on li "Actions" at bounding box center [161, 132] width 59 height 26
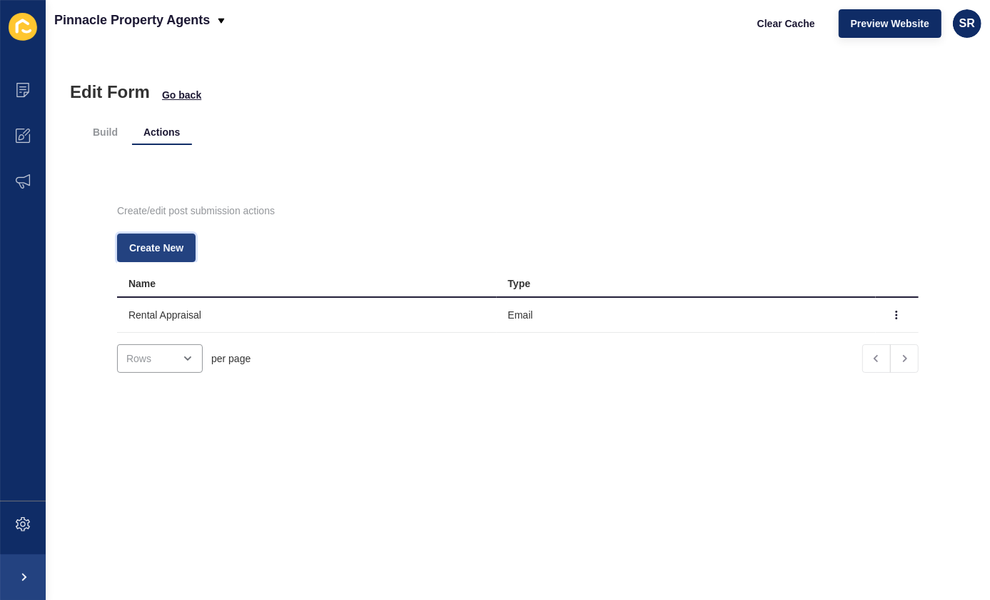
click at [167, 247] on span "Create New" at bounding box center [156, 248] width 54 height 14
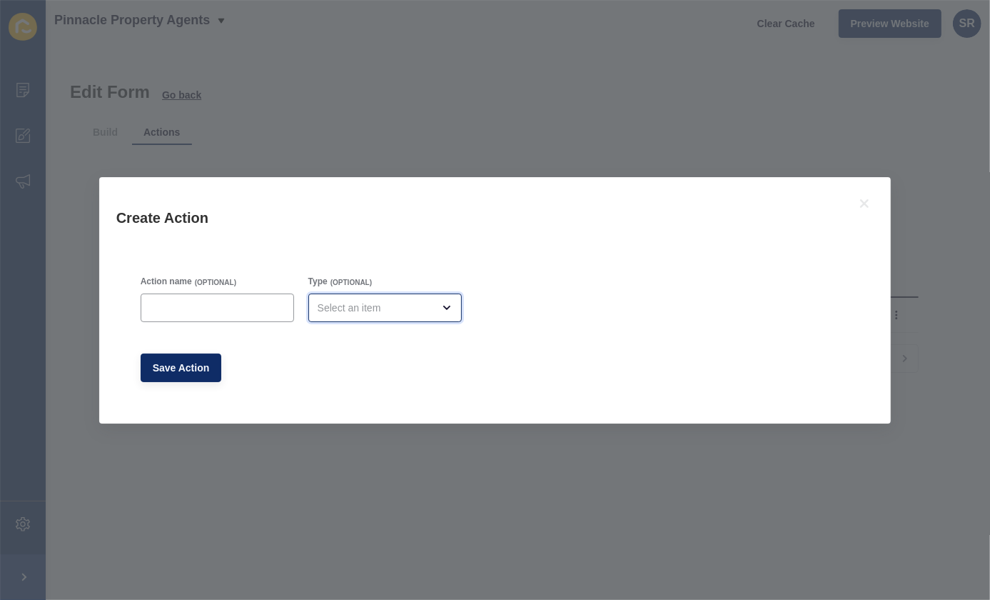
click at [348, 307] on div "open menu" at bounding box center [375, 308] width 115 height 14
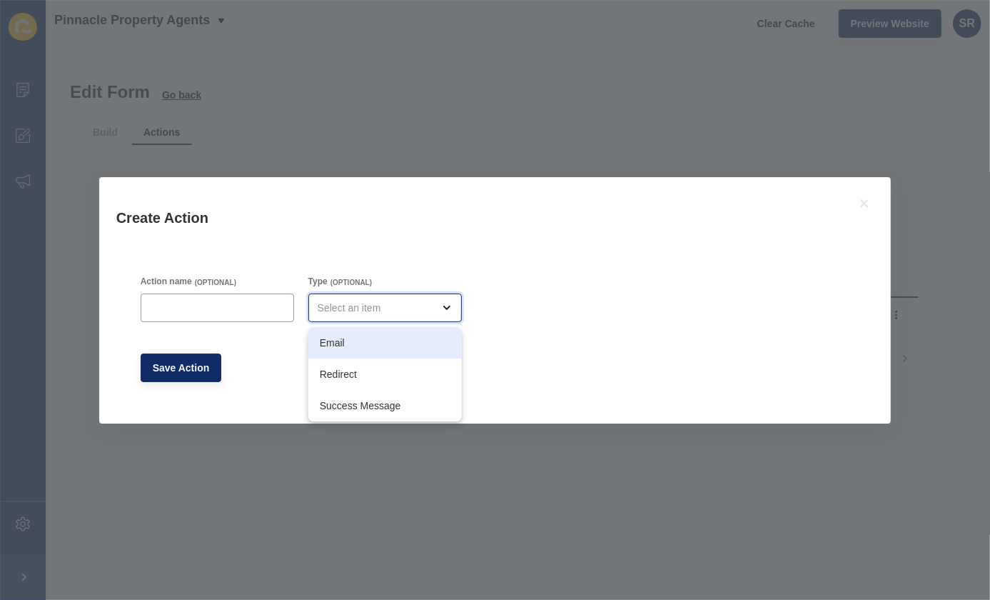
click at [345, 340] on span "Email" at bounding box center [385, 343] width 131 height 14
type input "Email"
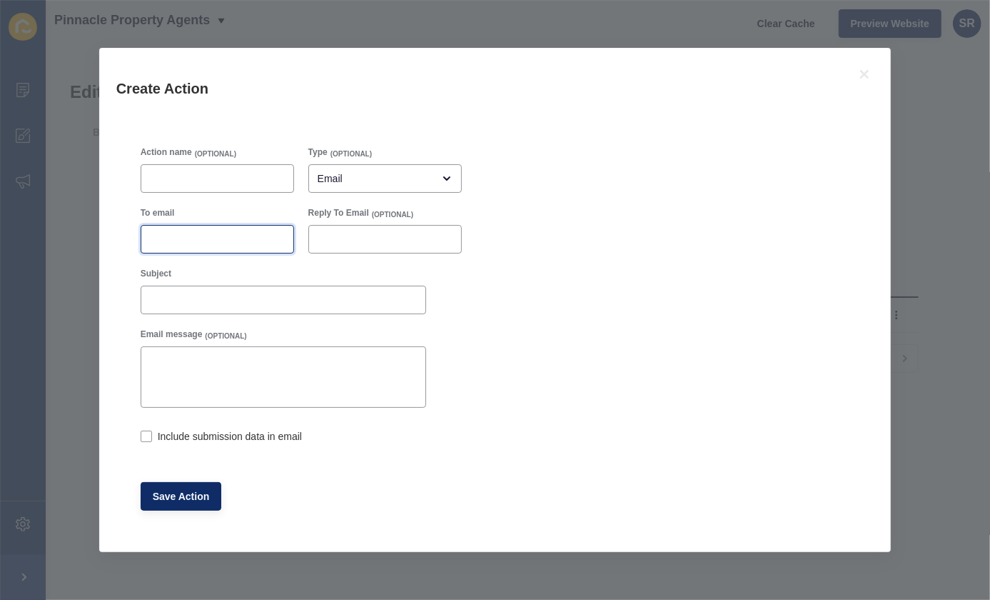
click at [221, 243] on input "To email" at bounding box center [217, 239] width 135 height 14
paste input "[EMAIL_ADDRESS][DOMAIN_NAME]"
type input "[EMAIL_ADDRESS][DOMAIN_NAME]"
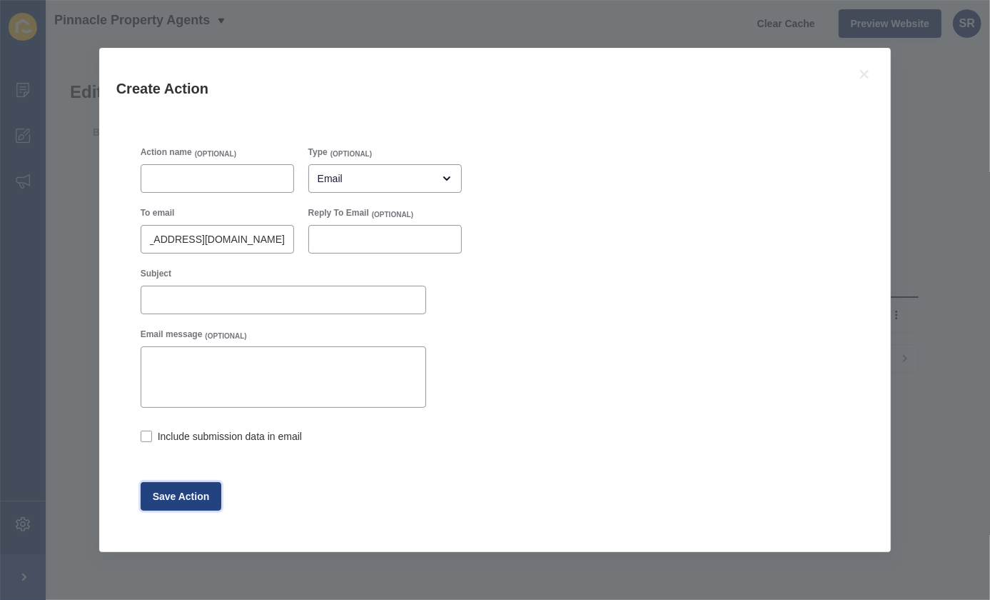
scroll to position [0, 0]
drag, startPoint x: 186, startPoint y: 495, endPoint x: 148, endPoint y: 435, distance: 71.1
click at [147, 434] on form "Action name (OPTIONAL) Type (OPTIONAL) Email To email [EMAIL_ADDRESS][DOMAIN_NA…" at bounding box center [301, 328] width 336 height 378
click at [148, 435] on label at bounding box center [146, 435] width 11 height 11
click at [148, 435] on input "Include submission data in email" at bounding box center [145, 437] width 9 height 9
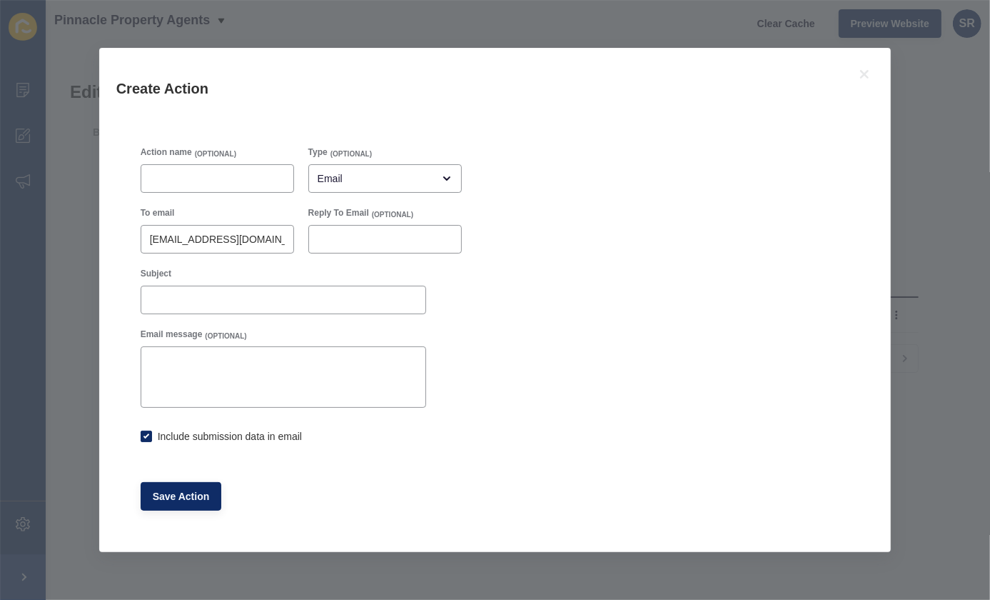
checkbox input "true"
click at [171, 493] on span "Save Action" at bounding box center [181, 496] width 57 height 14
click at [864, 78] on icon at bounding box center [864, 74] width 17 height 17
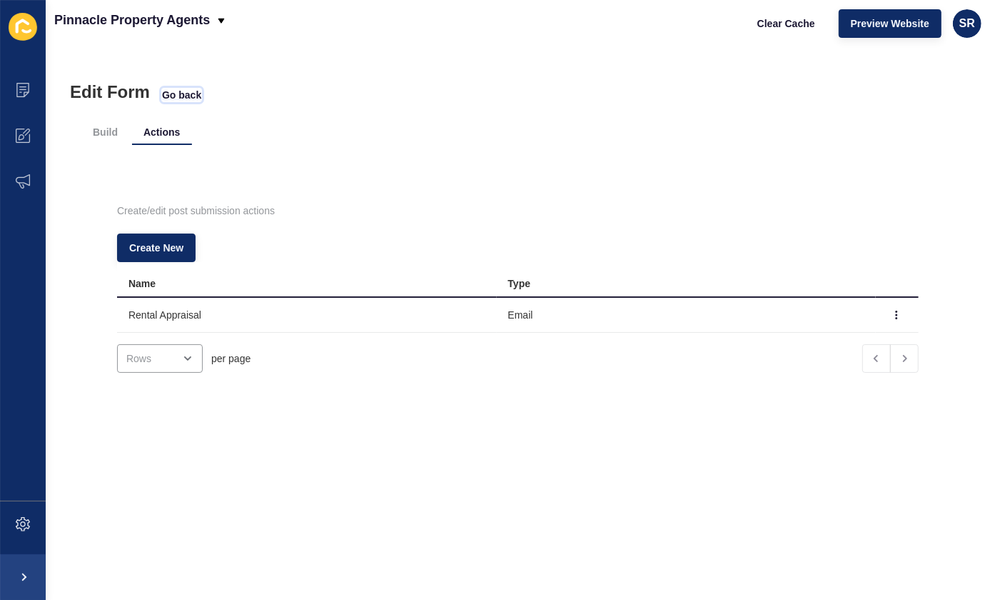
click at [195, 98] on span "Go back" at bounding box center [181, 95] width 39 height 14
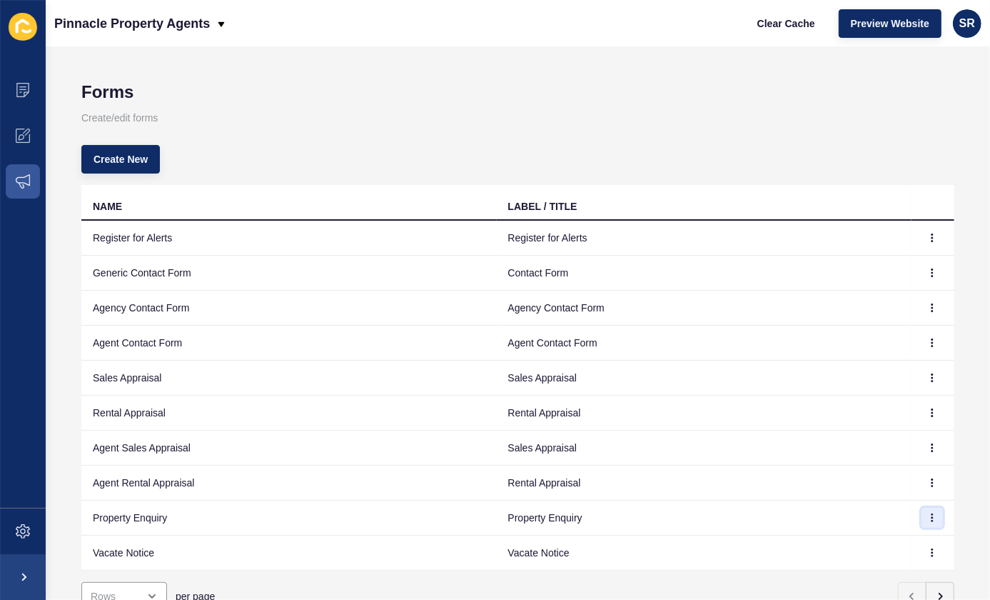
click at [928, 520] on icon "button" at bounding box center [932, 517] width 9 height 9
click at [875, 546] on link "Edit" at bounding box center [883, 545] width 100 height 31
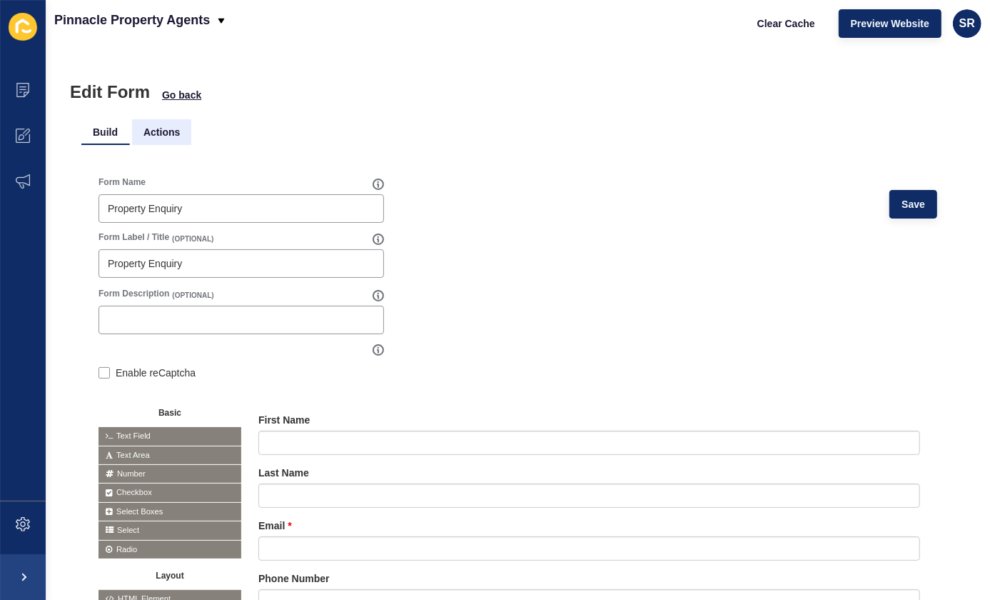
click at [163, 136] on li "Actions" at bounding box center [161, 132] width 59 height 26
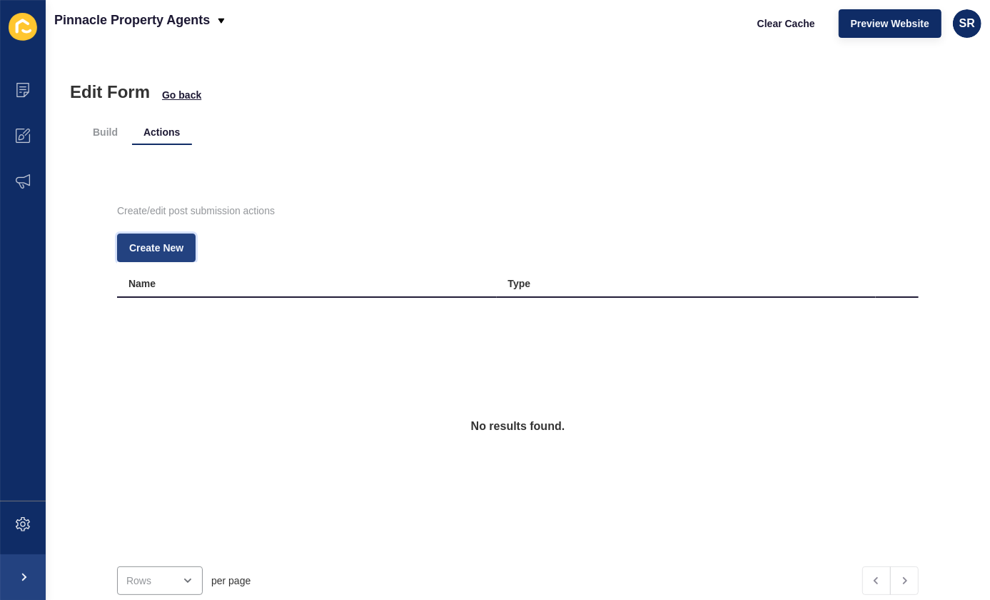
click at [175, 251] on span "Create New" at bounding box center [156, 248] width 54 height 14
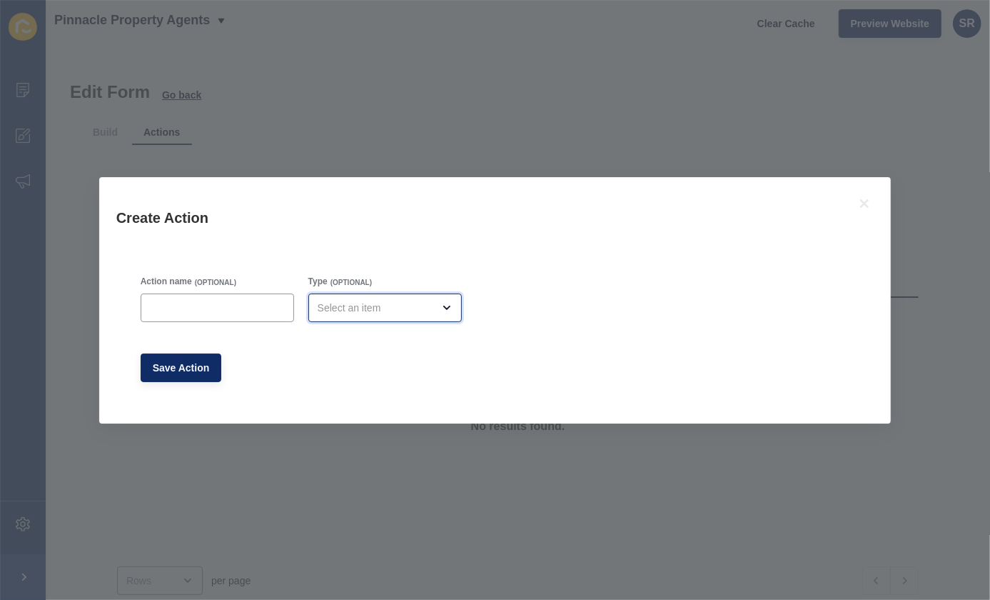
click at [413, 312] on div "open menu" at bounding box center [375, 308] width 115 height 14
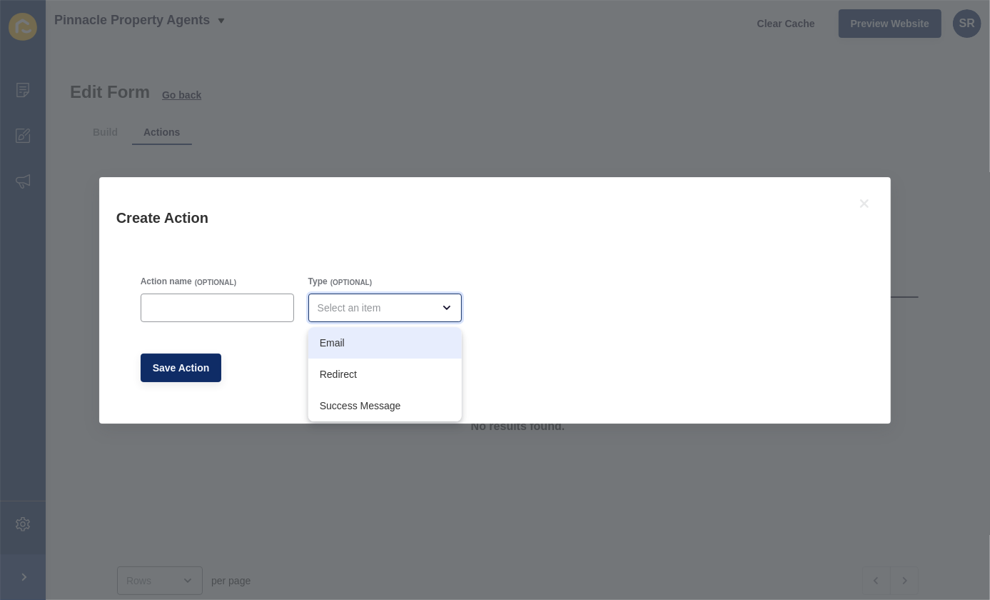
click at [410, 339] on span "Email" at bounding box center [385, 343] width 131 height 14
type input "Email"
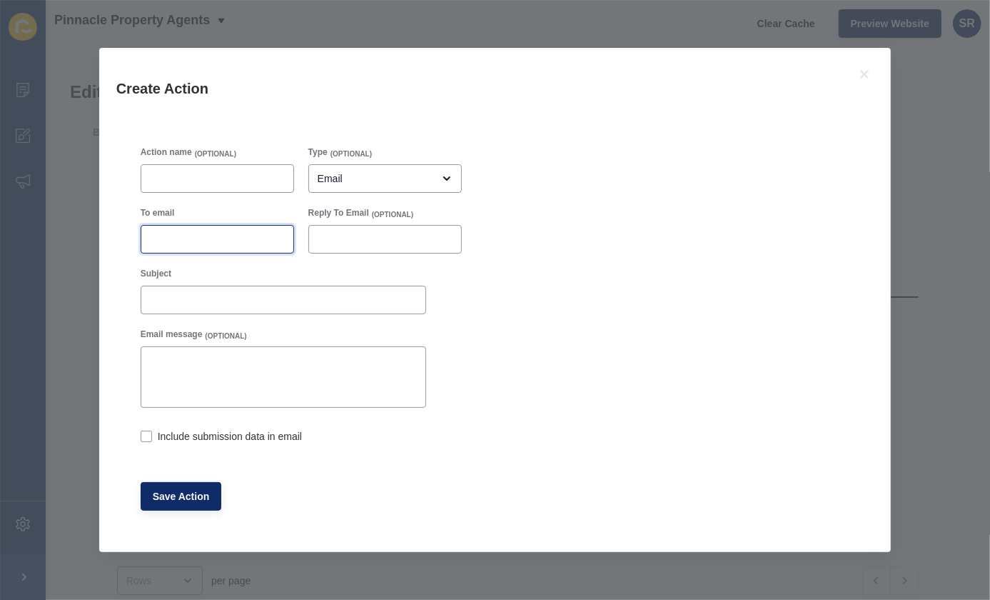
click at [221, 241] on input "To email" at bounding box center [217, 239] width 135 height 14
paste input "[EMAIL_ADDRESS][DOMAIN_NAME]"
type input "[EMAIL_ADDRESS][DOMAIN_NAME]"
click at [146, 438] on label at bounding box center [146, 435] width 11 height 11
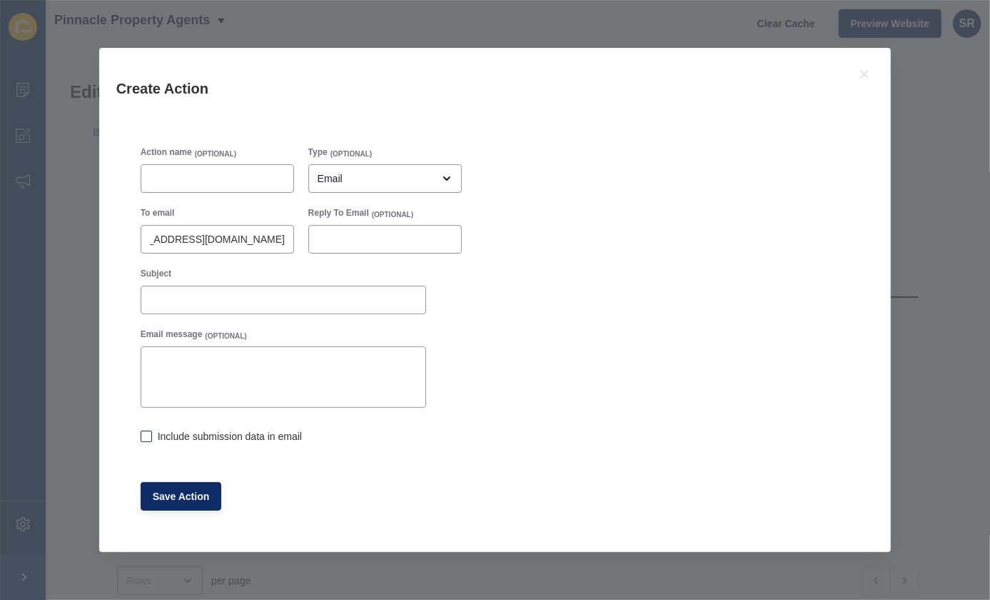
click at [146, 438] on input "Include submission data in email" at bounding box center [145, 437] width 9 height 9
checkbox input "true"
click at [183, 497] on span "Save Action" at bounding box center [181, 496] width 57 height 14
click at [864, 78] on icon at bounding box center [864, 74] width 17 height 17
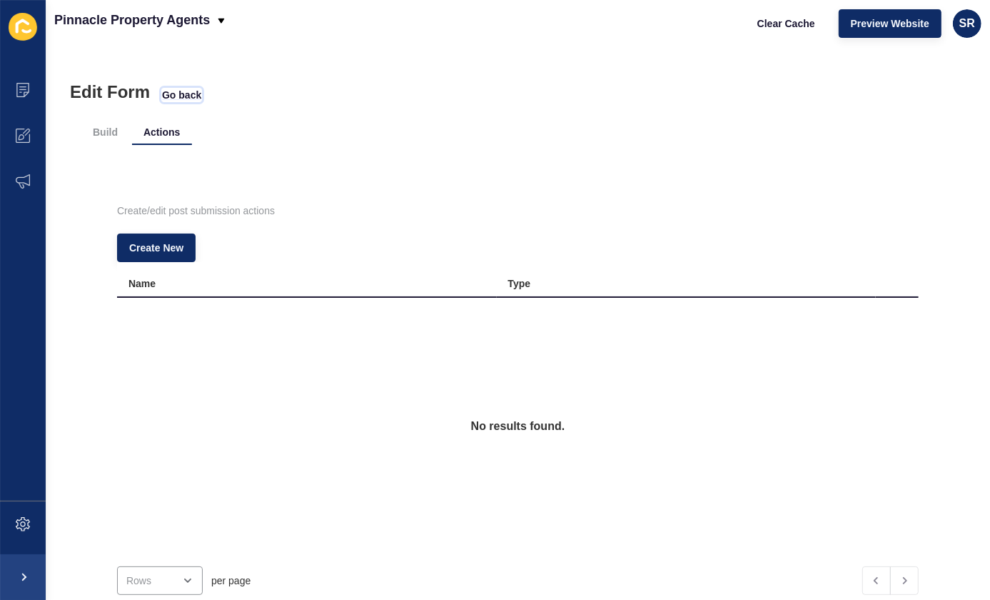
click at [186, 92] on span "Go back" at bounding box center [181, 95] width 39 height 14
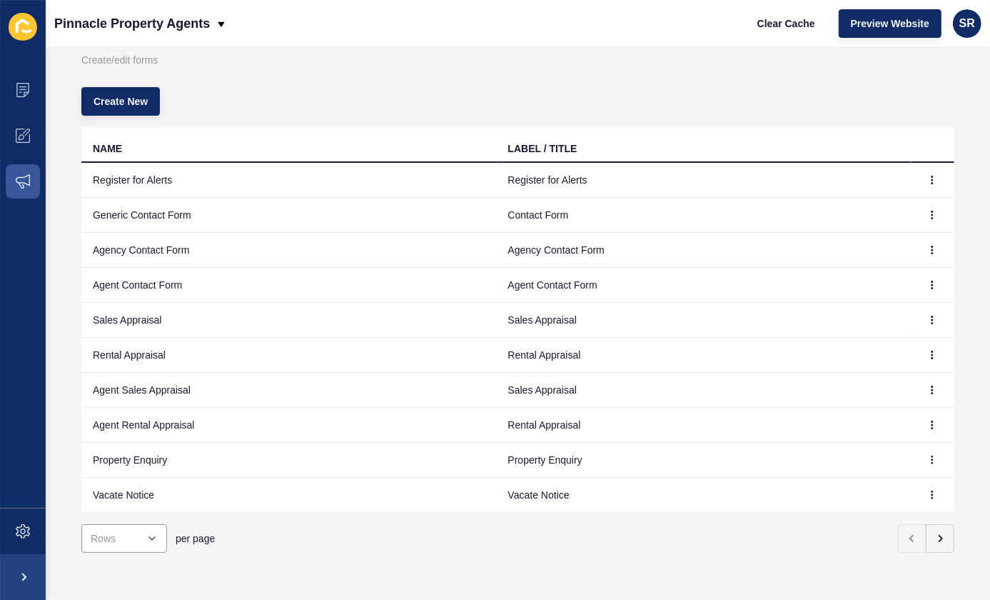
scroll to position [66, 0]
click at [928, 490] on icon "button" at bounding box center [932, 494] width 9 height 9
click at [853, 507] on link "Edit" at bounding box center [883, 513] width 100 height 31
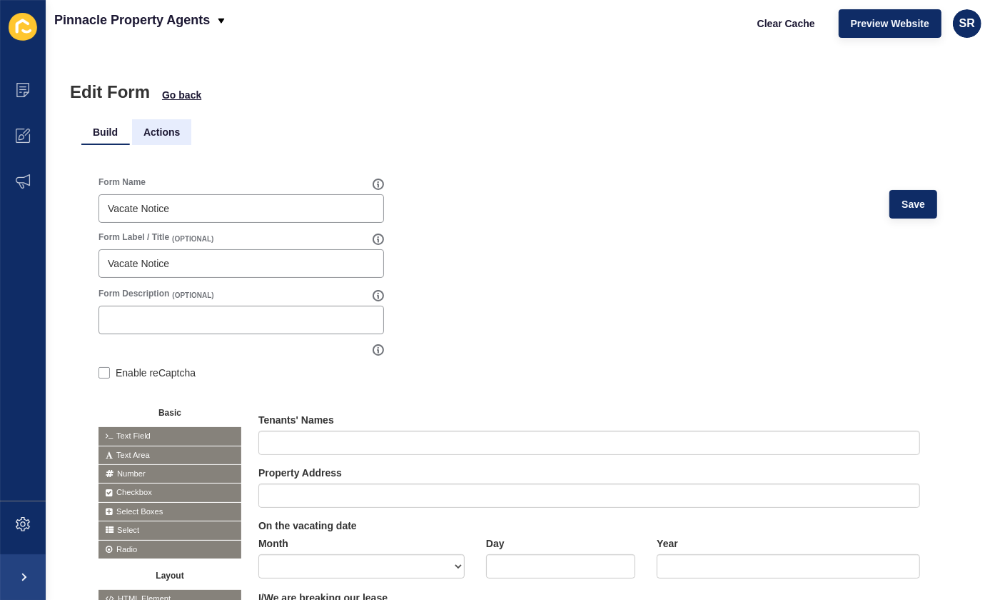
click at [161, 126] on li "Actions" at bounding box center [161, 132] width 59 height 26
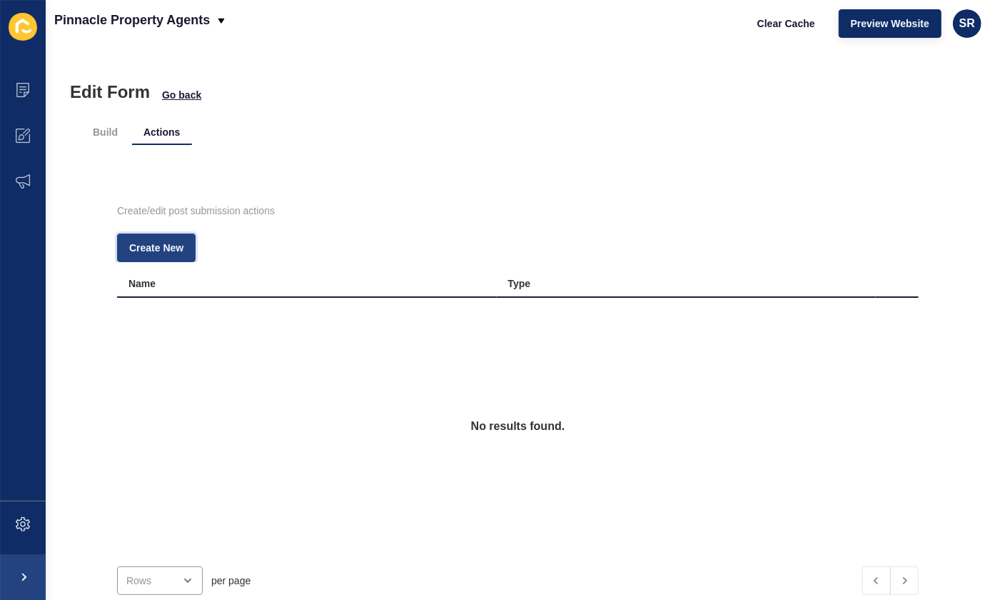
click at [163, 246] on span "Create New" at bounding box center [156, 248] width 54 height 14
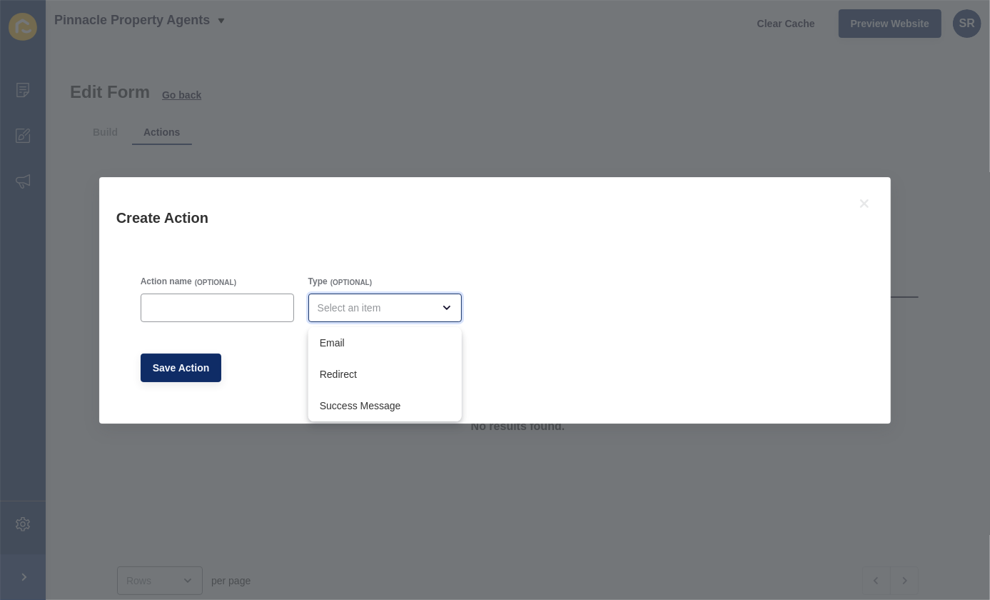
click at [374, 316] on div "close menu" at bounding box center [384, 307] width 153 height 29
click at [366, 349] on span "Email" at bounding box center [385, 343] width 131 height 14
type input "Email"
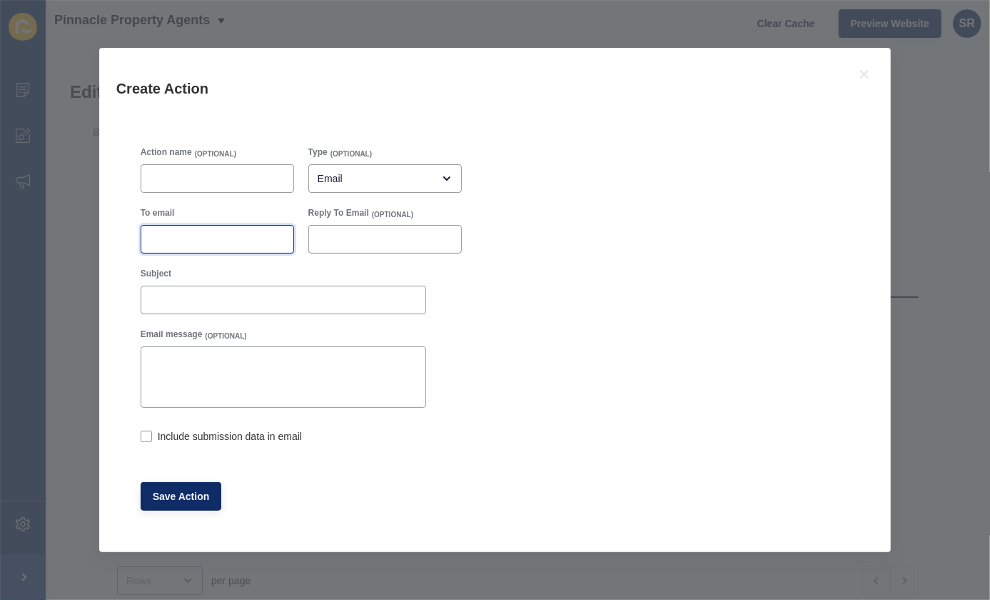
click at [206, 242] on input "To email" at bounding box center [217, 239] width 135 height 14
paste input "[EMAIL_ADDRESS][DOMAIN_NAME]"
type input "[EMAIL_ADDRESS][DOMAIN_NAME]"
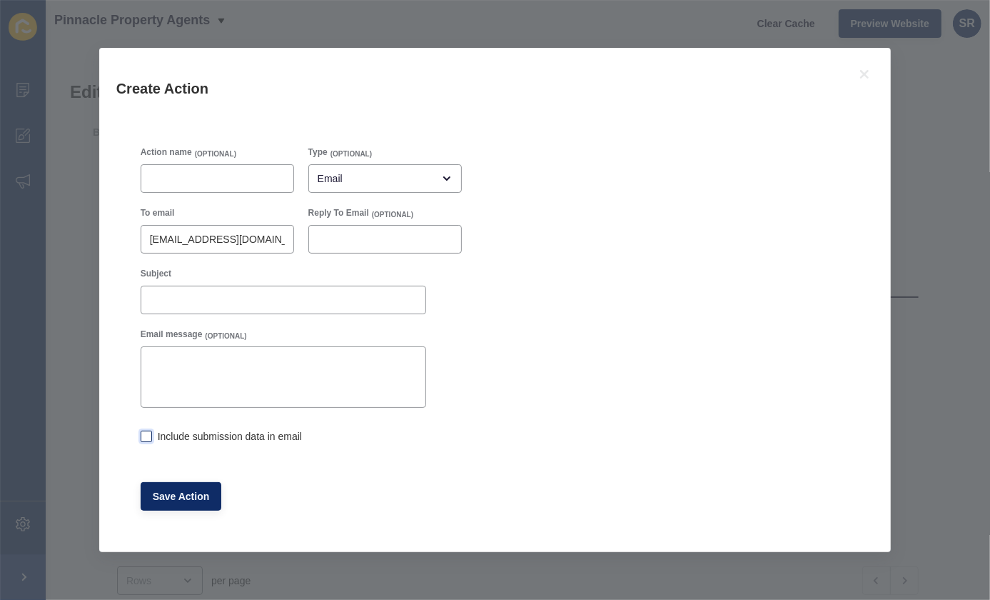
click at [151, 435] on label at bounding box center [146, 435] width 11 height 11
click at [150, 435] on input "Include submission data in email" at bounding box center [145, 437] width 9 height 9
checkbox input "true"
click at [182, 498] on span "Save Action" at bounding box center [181, 496] width 57 height 14
